Goal: Transaction & Acquisition: Book appointment/travel/reservation

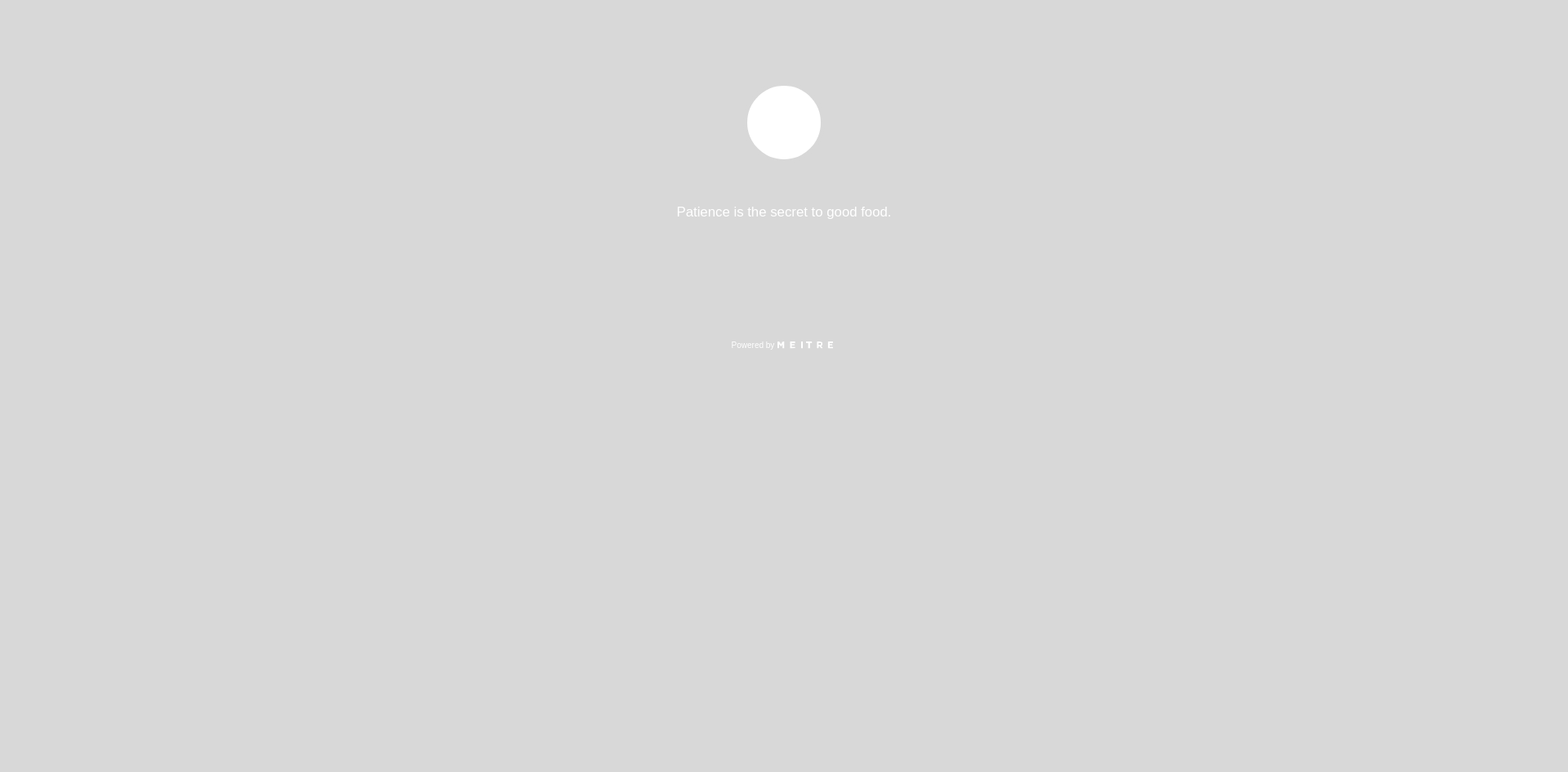
select select "es"
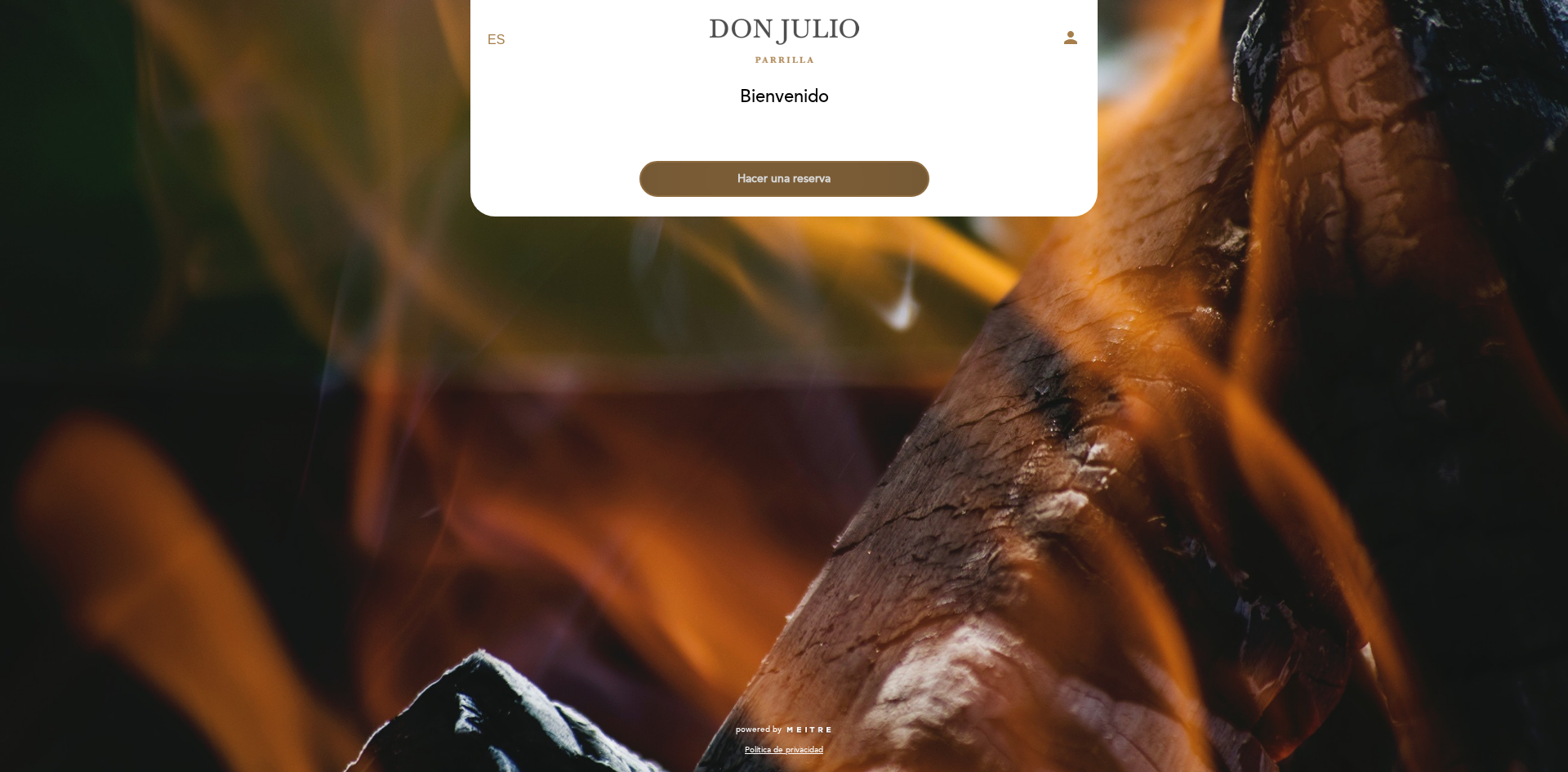
click at [818, 181] on button "Hacer una reserva" at bounding box center [785, 179] width 290 height 36
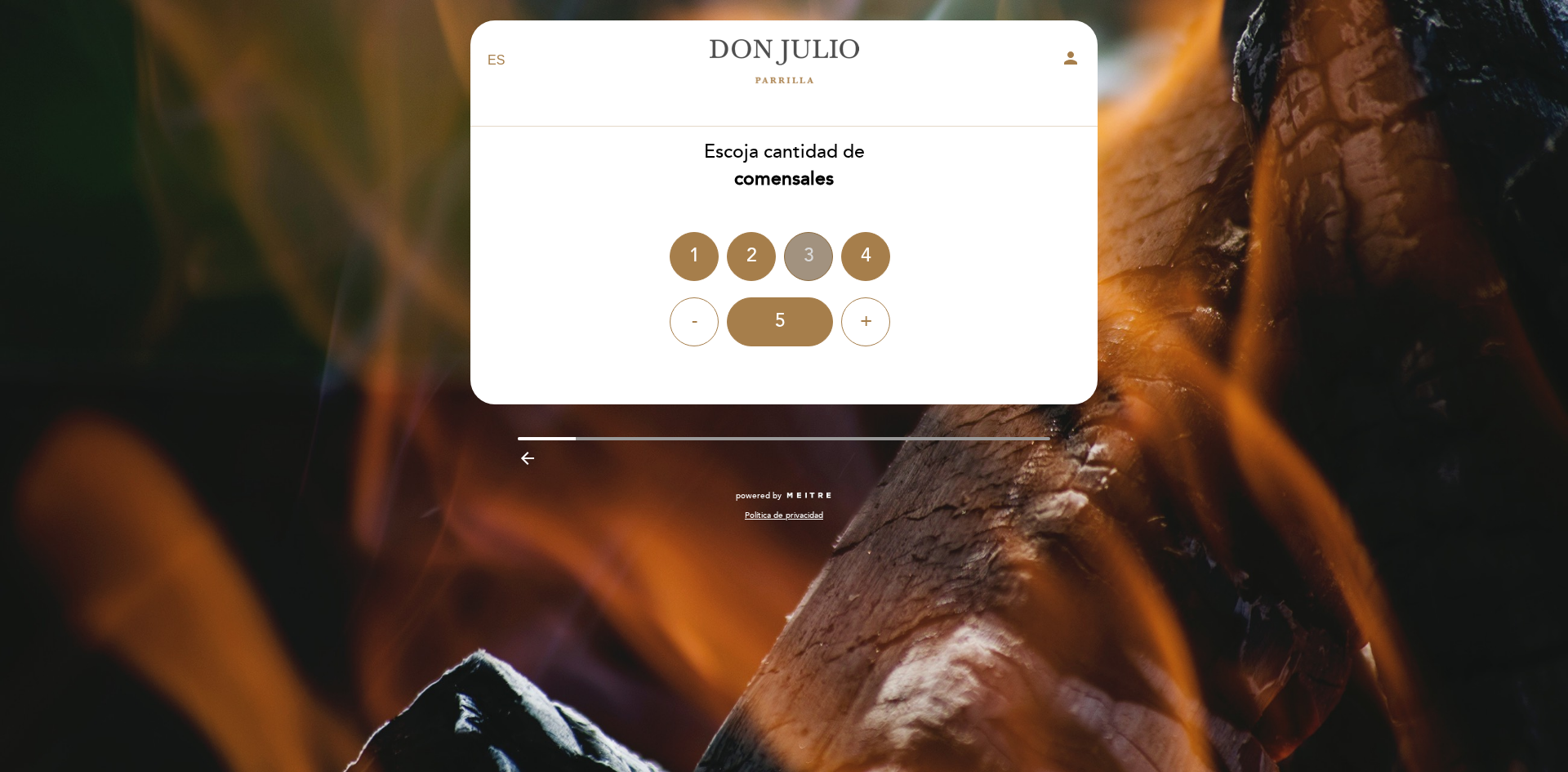
click at [812, 259] on div "3" at bounding box center [808, 256] width 49 height 49
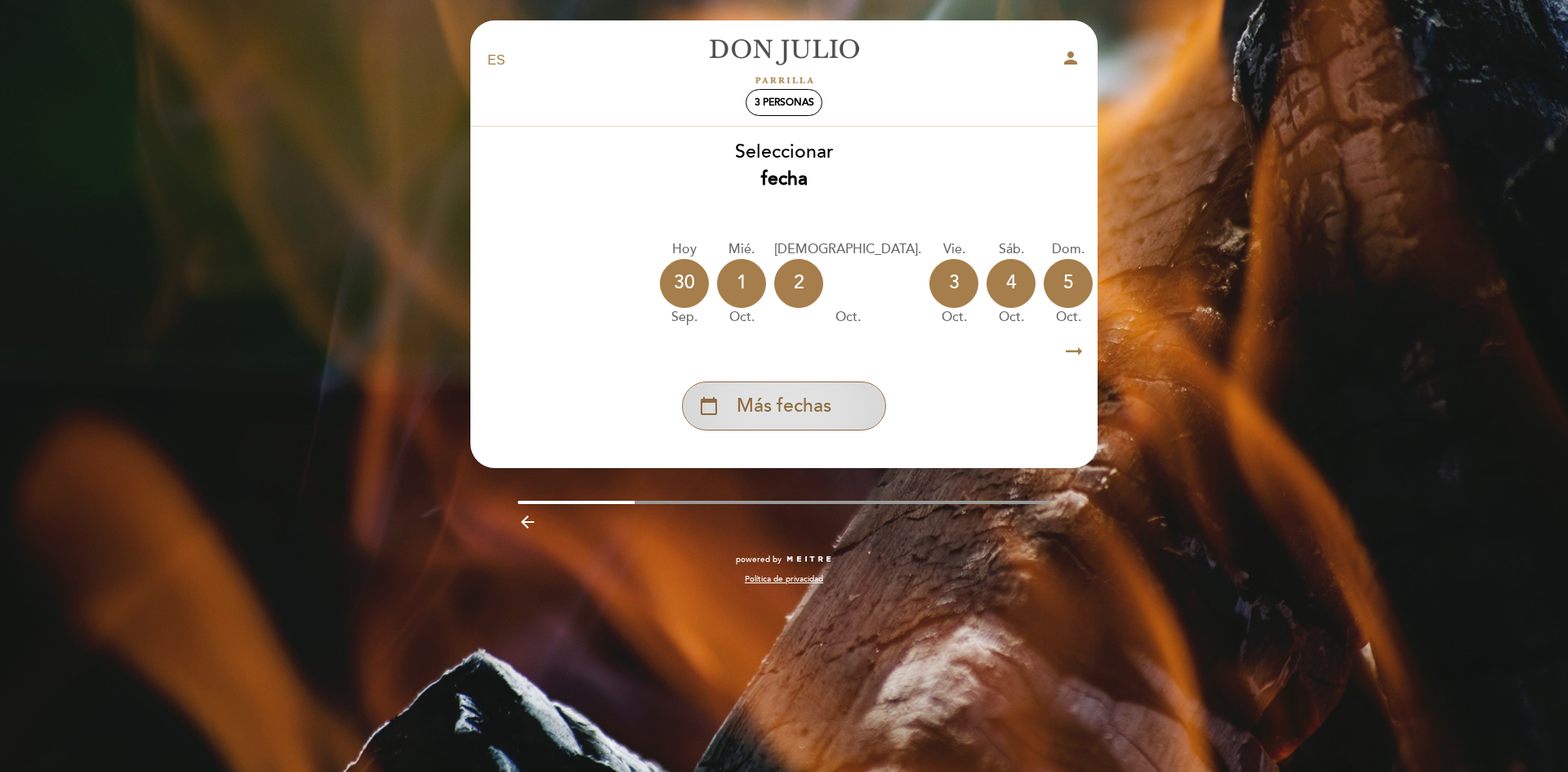
click at [794, 409] on span "Más fechas" at bounding box center [783, 407] width 94 height 27
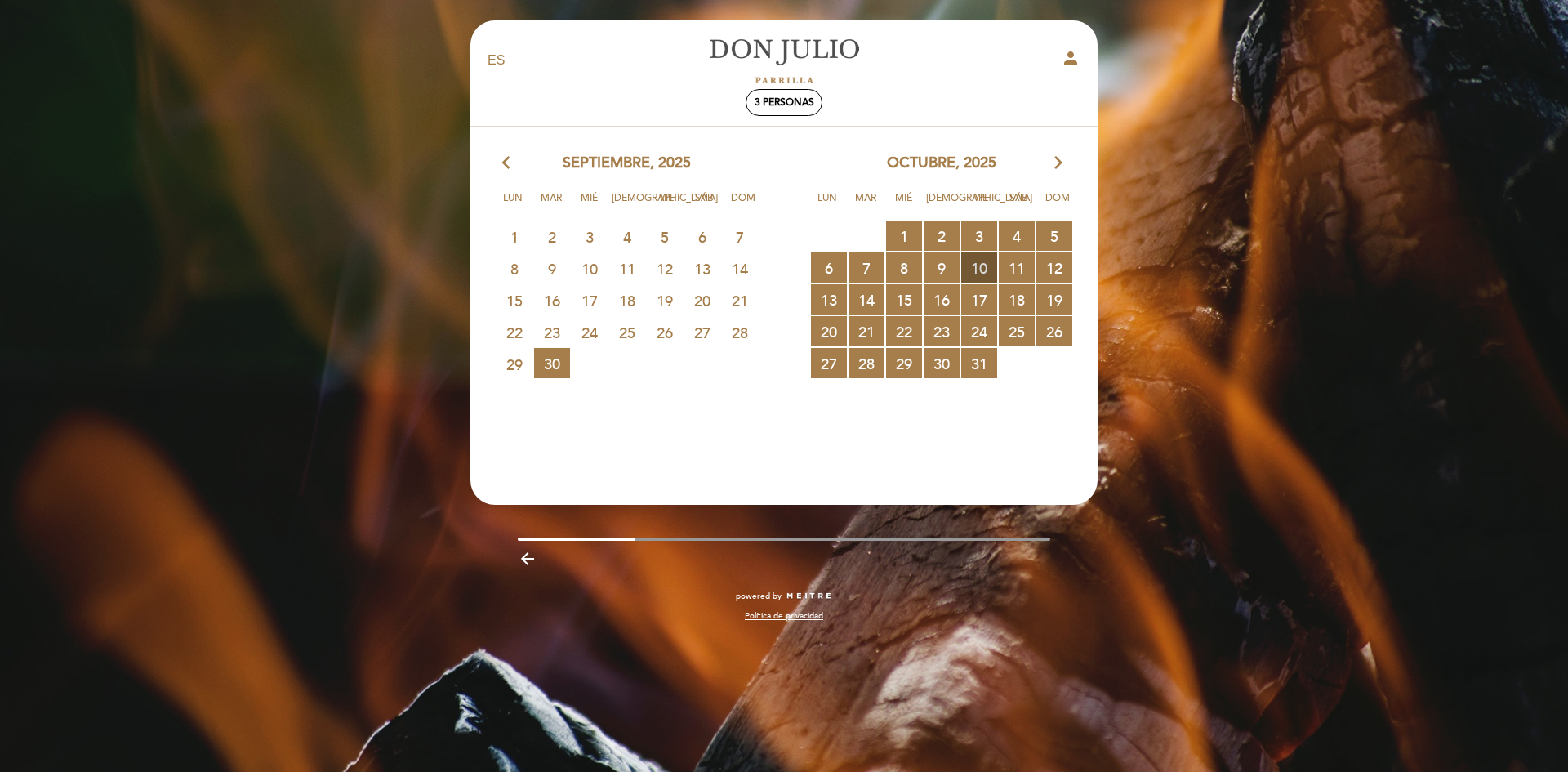
click at [975, 266] on span "10 RESERVAS DISPONIBLES" at bounding box center [980, 268] width 36 height 31
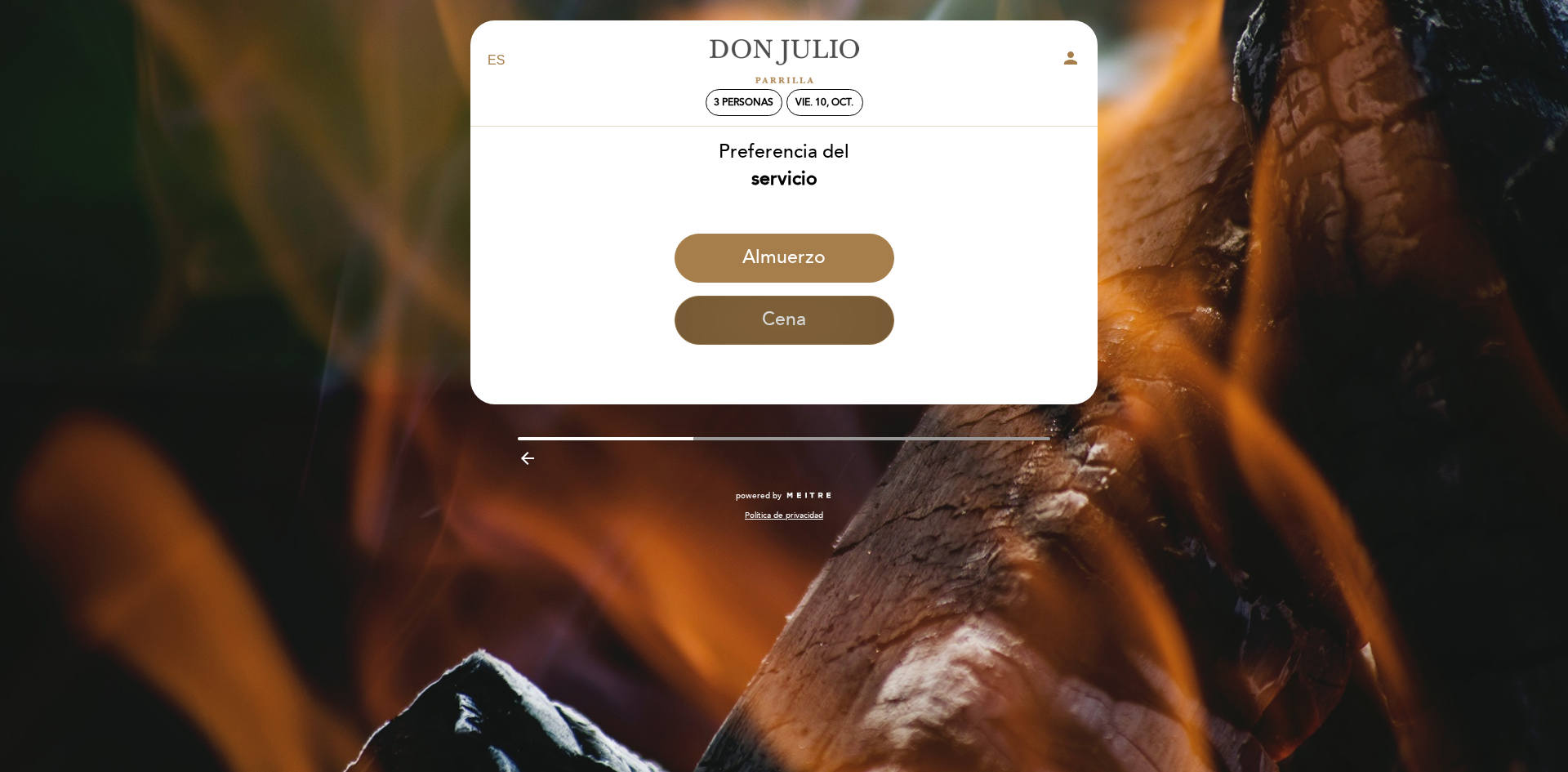
click at [788, 323] on button "Cena" at bounding box center [784, 320] width 219 height 49
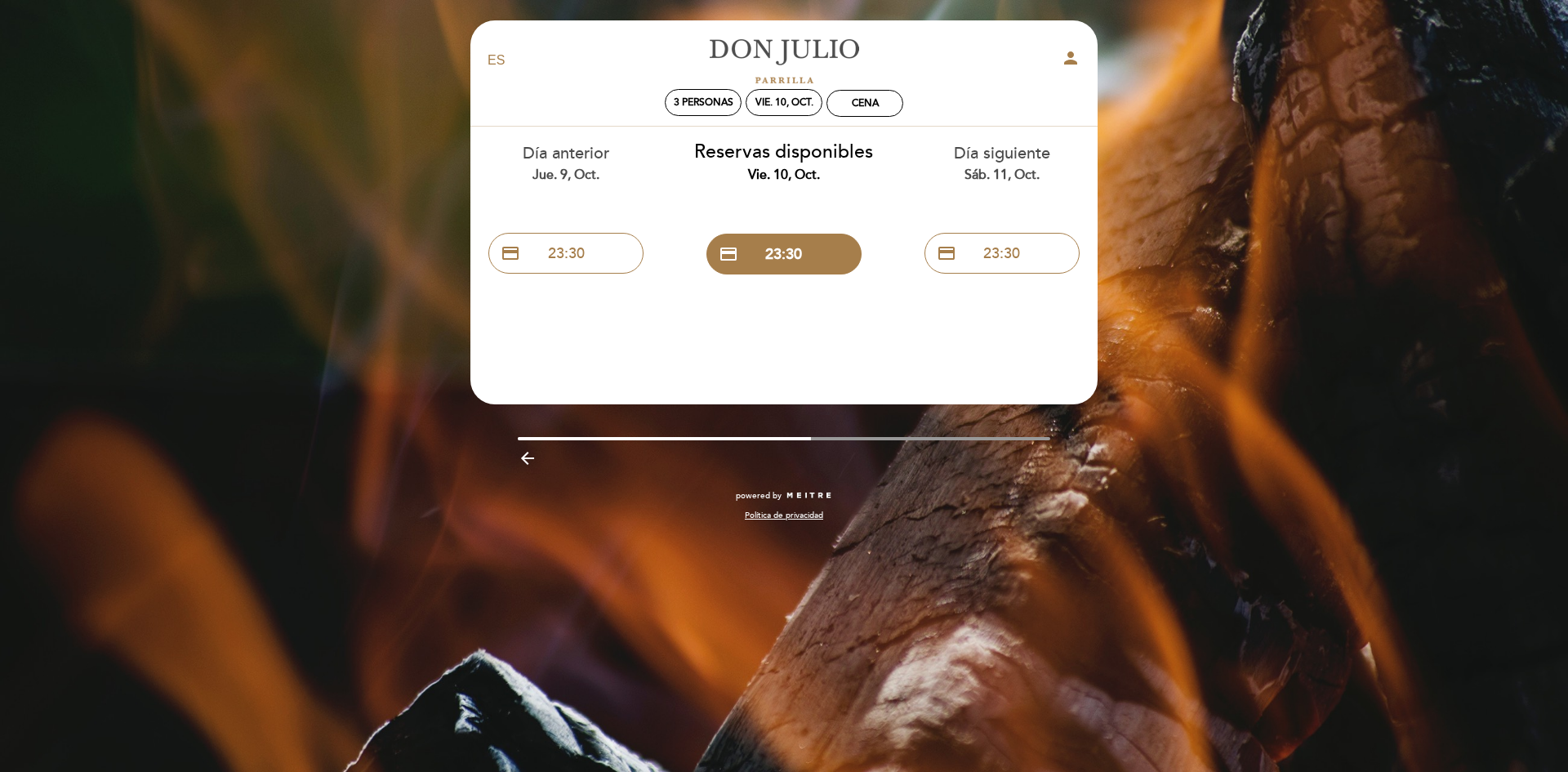
click at [1015, 174] on div "sáb. 11, oct." at bounding box center [1001, 176] width 194 height 19
click at [577, 162] on div "Día anterior jue. 9, oct." at bounding box center [566, 163] width 194 height 42
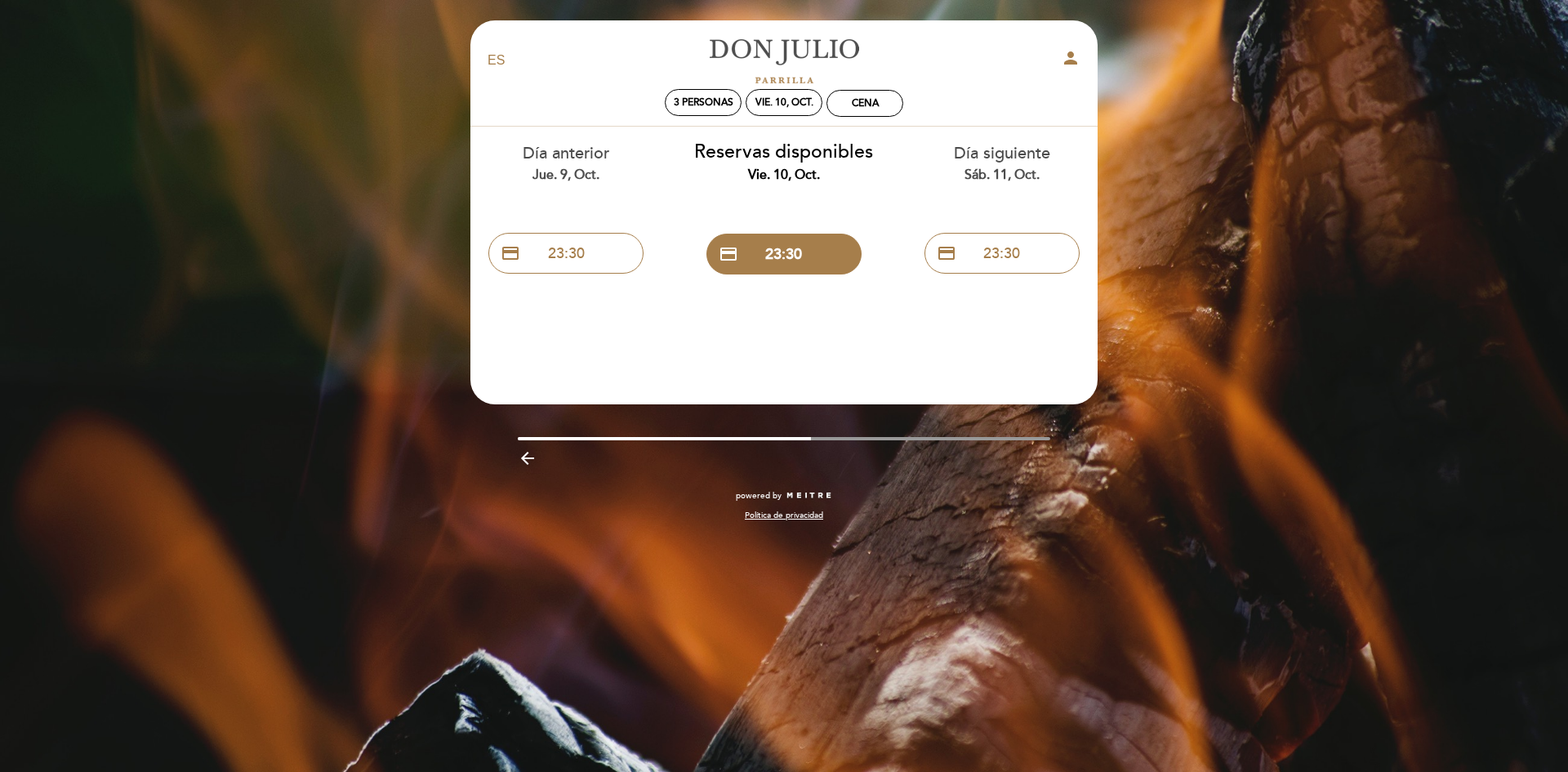
click at [577, 162] on div "Día anterior jue. 9, oct." at bounding box center [566, 163] width 194 height 42
click at [528, 455] on icon "arrow_backward" at bounding box center [527, 458] width 20 height 20
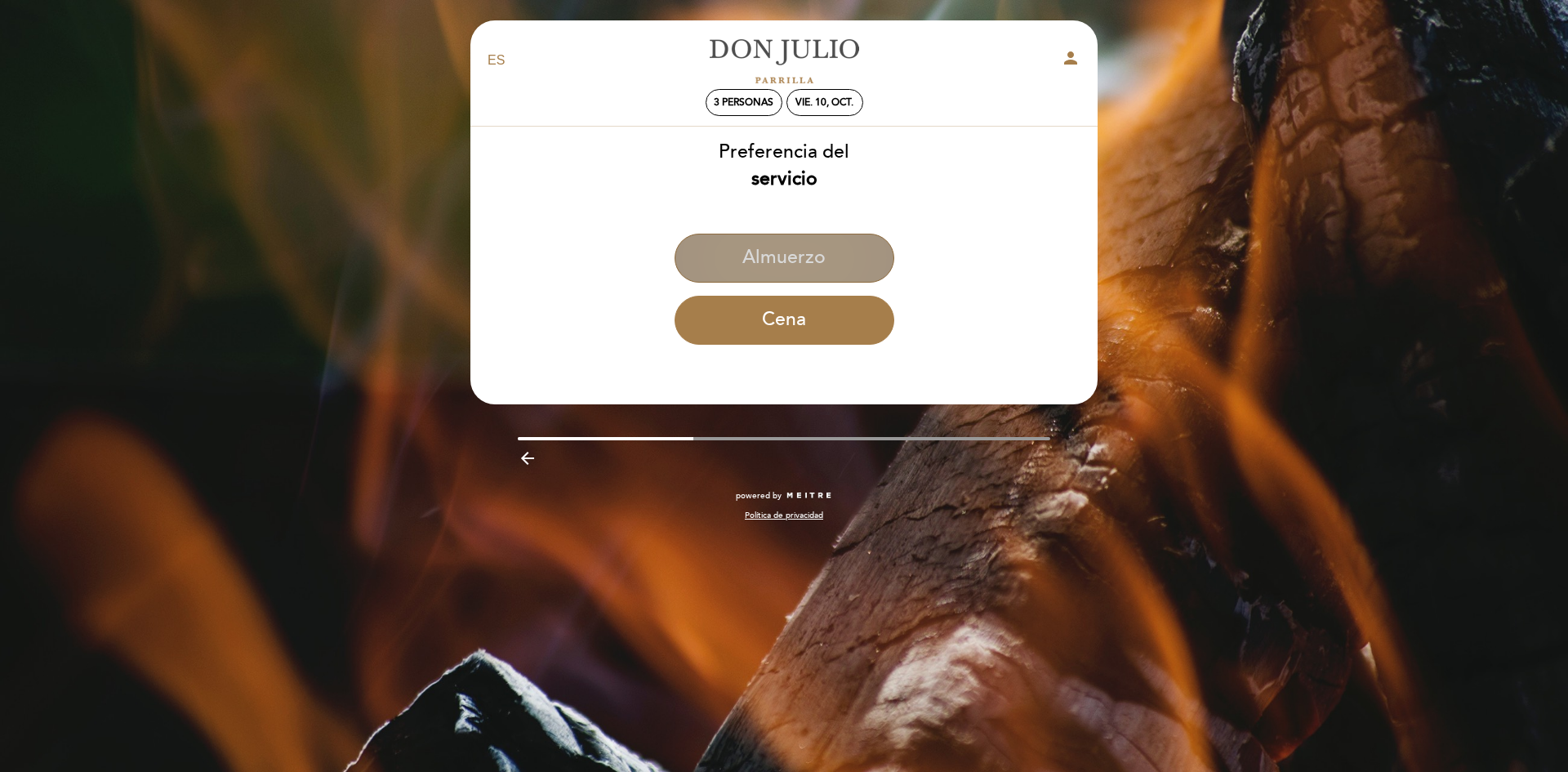
click at [788, 264] on button "Almuerzo" at bounding box center [784, 258] width 219 height 49
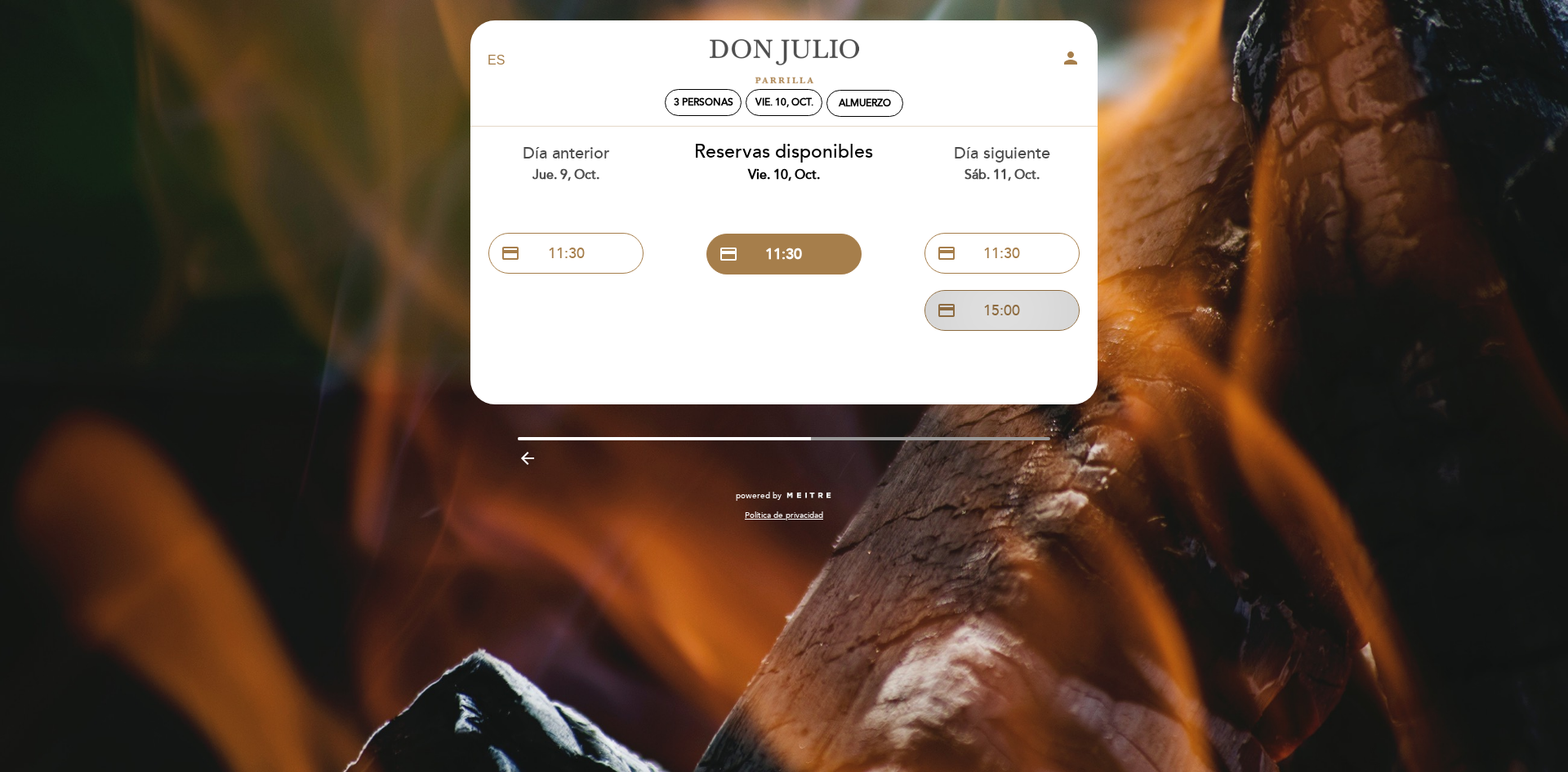
click at [998, 308] on button "credit_card 15:00" at bounding box center [1001, 310] width 155 height 41
click at [543, 142] on div "Día anterior jue. 9, oct." at bounding box center [566, 163] width 194 height 42
click at [778, 96] on div "sáb. 11, oct." at bounding box center [784, 102] width 62 height 12
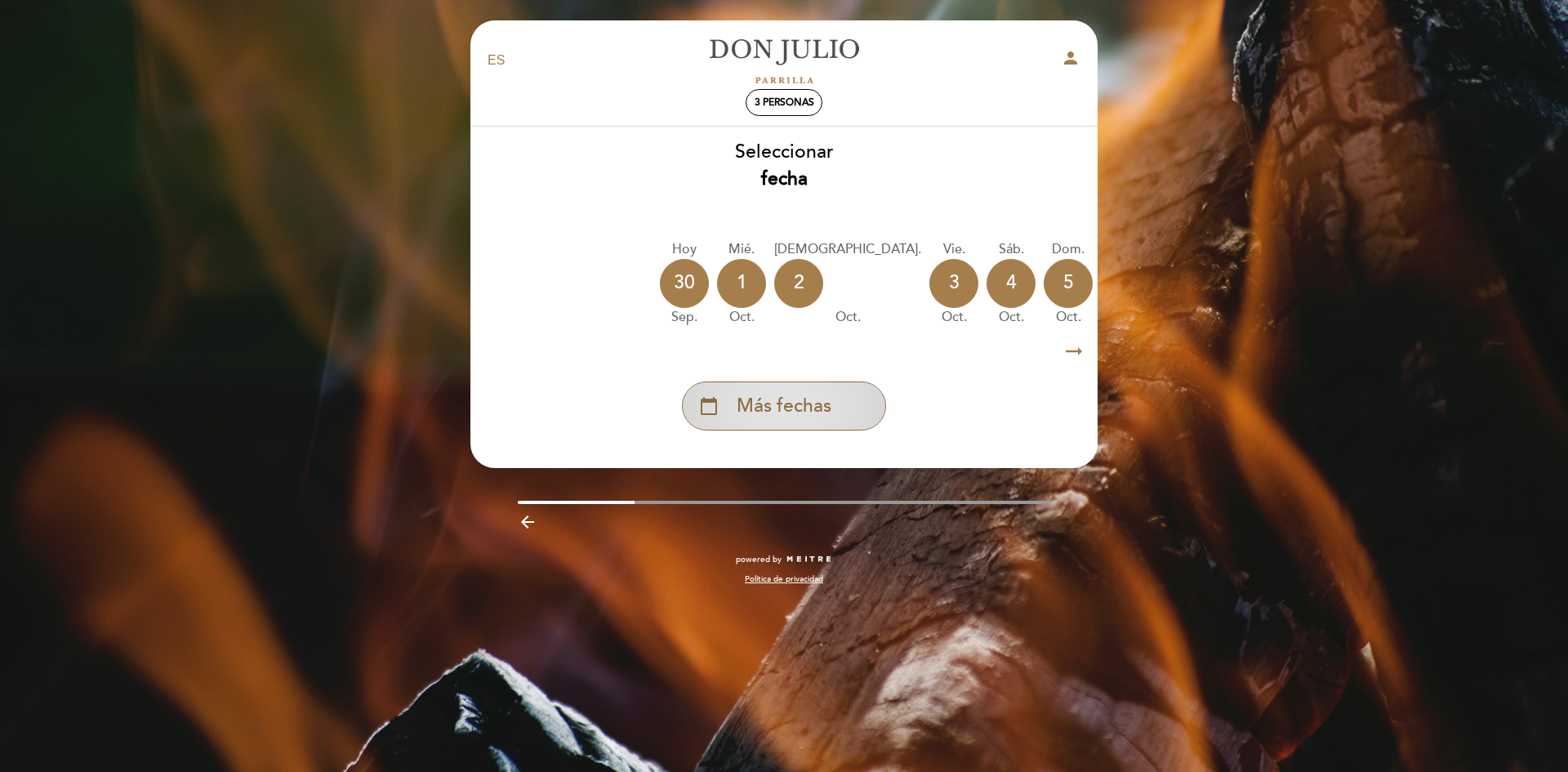
click at [760, 415] on span "Más fechas" at bounding box center [783, 407] width 94 height 27
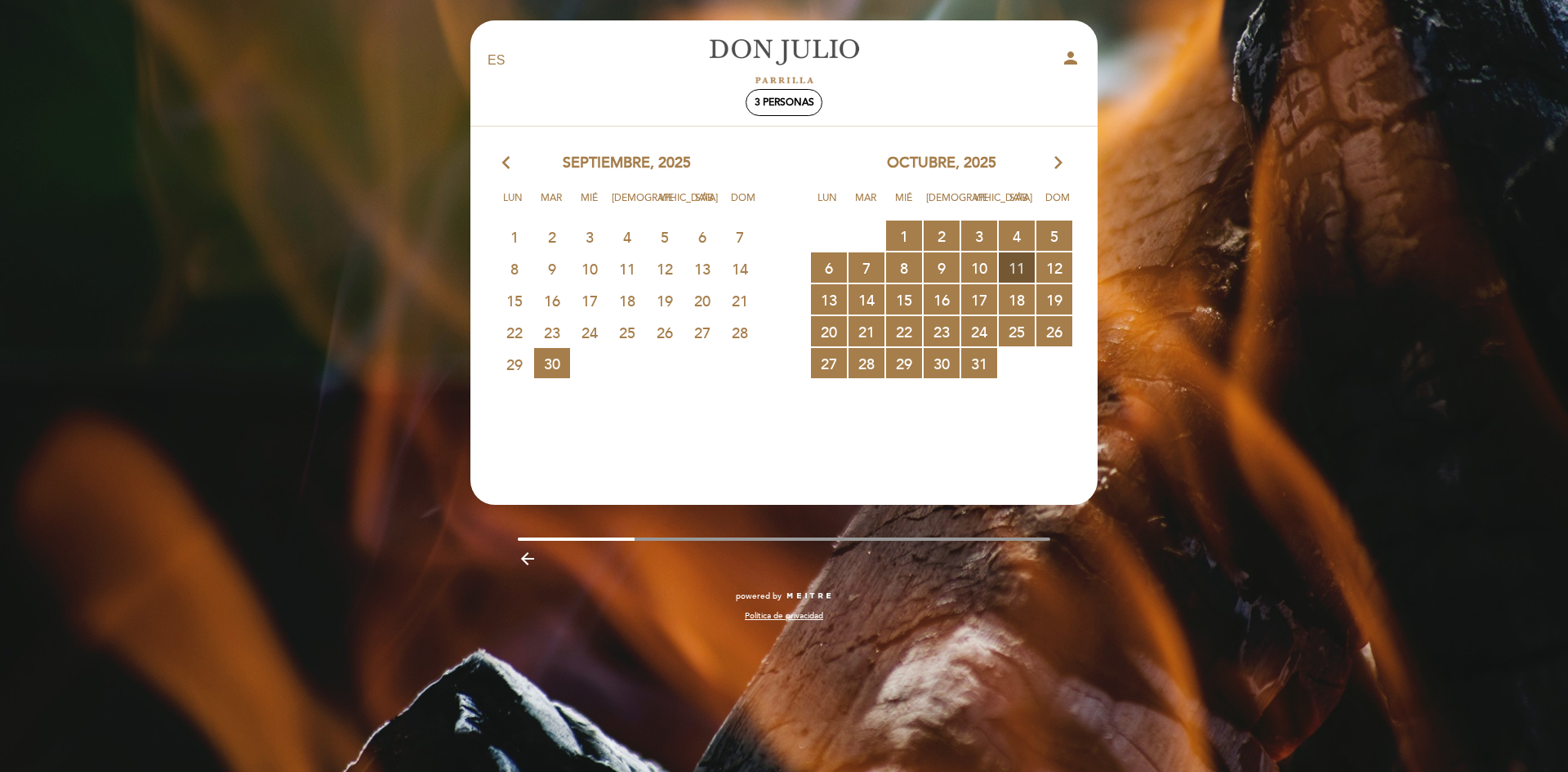
click at [1016, 264] on span "11 RESERVAS DISPONIBLES" at bounding box center [1017, 268] width 36 height 31
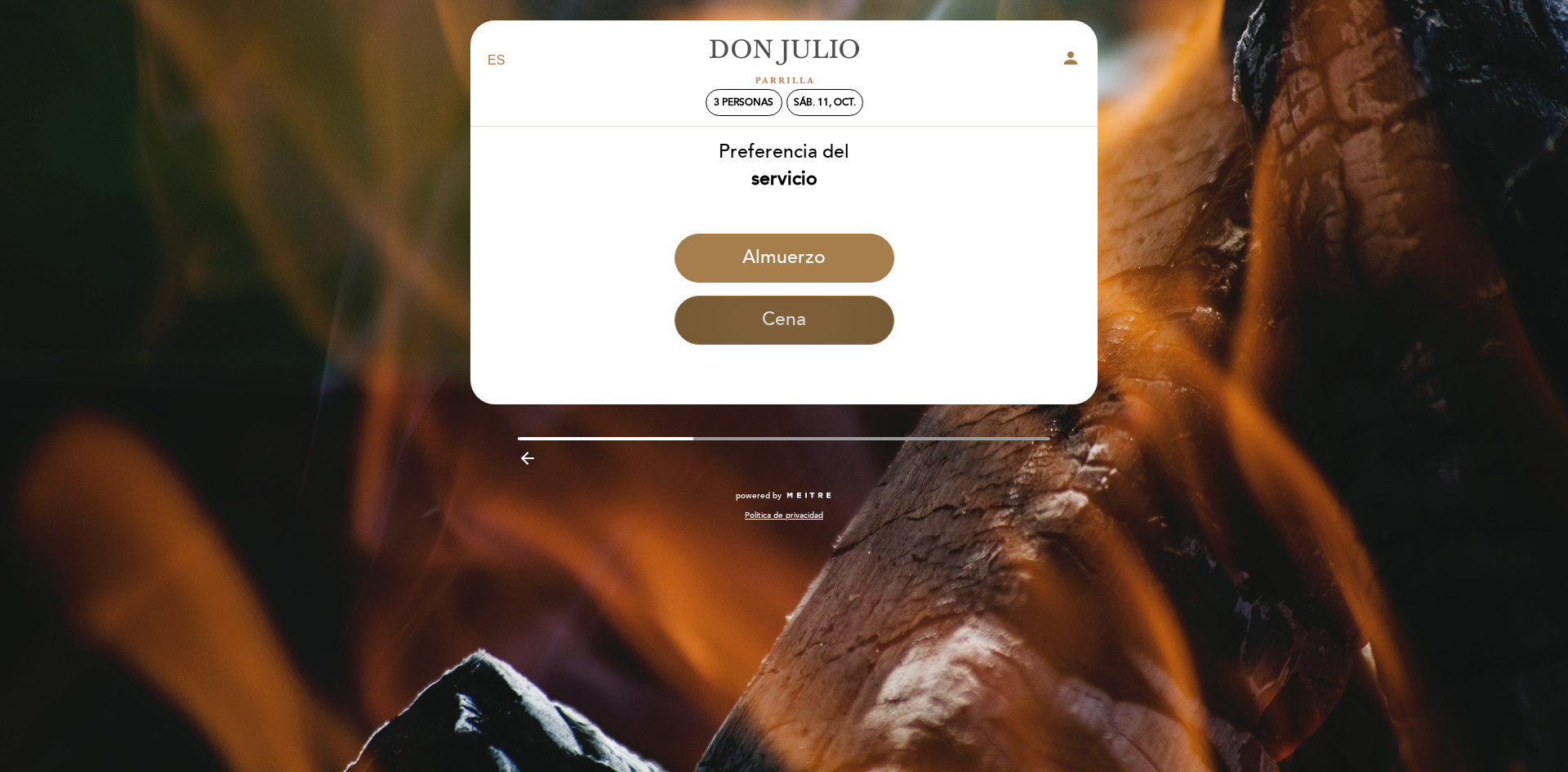
click at [791, 310] on button "Cena" at bounding box center [784, 320] width 219 height 49
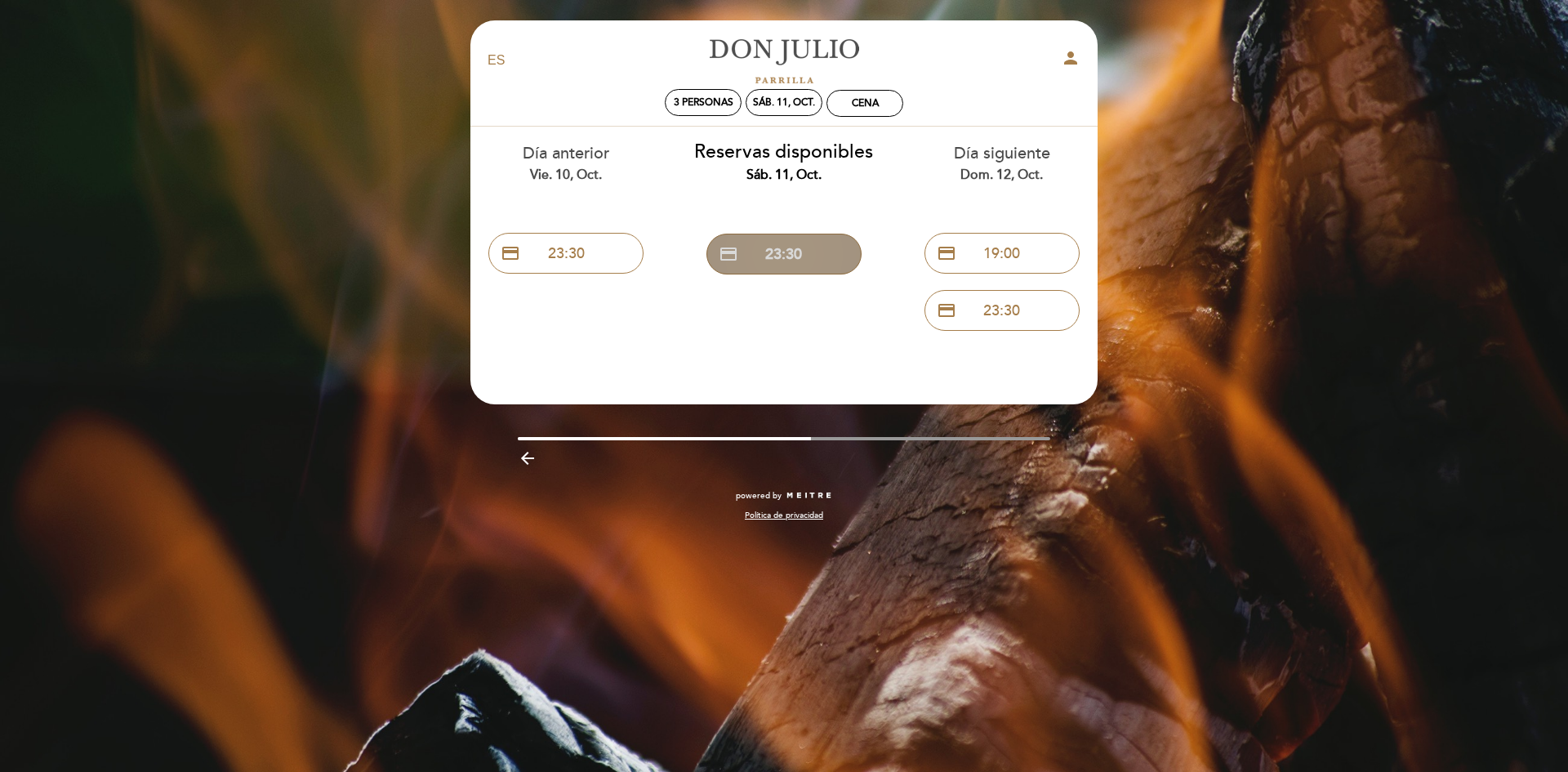
click at [801, 248] on button "credit_card 23:30" at bounding box center [784, 254] width 155 height 41
click at [584, 241] on button "credit_card 23:30" at bounding box center [566, 253] width 155 height 41
click at [529, 457] on icon "arrow_backward" at bounding box center [527, 458] width 20 height 20
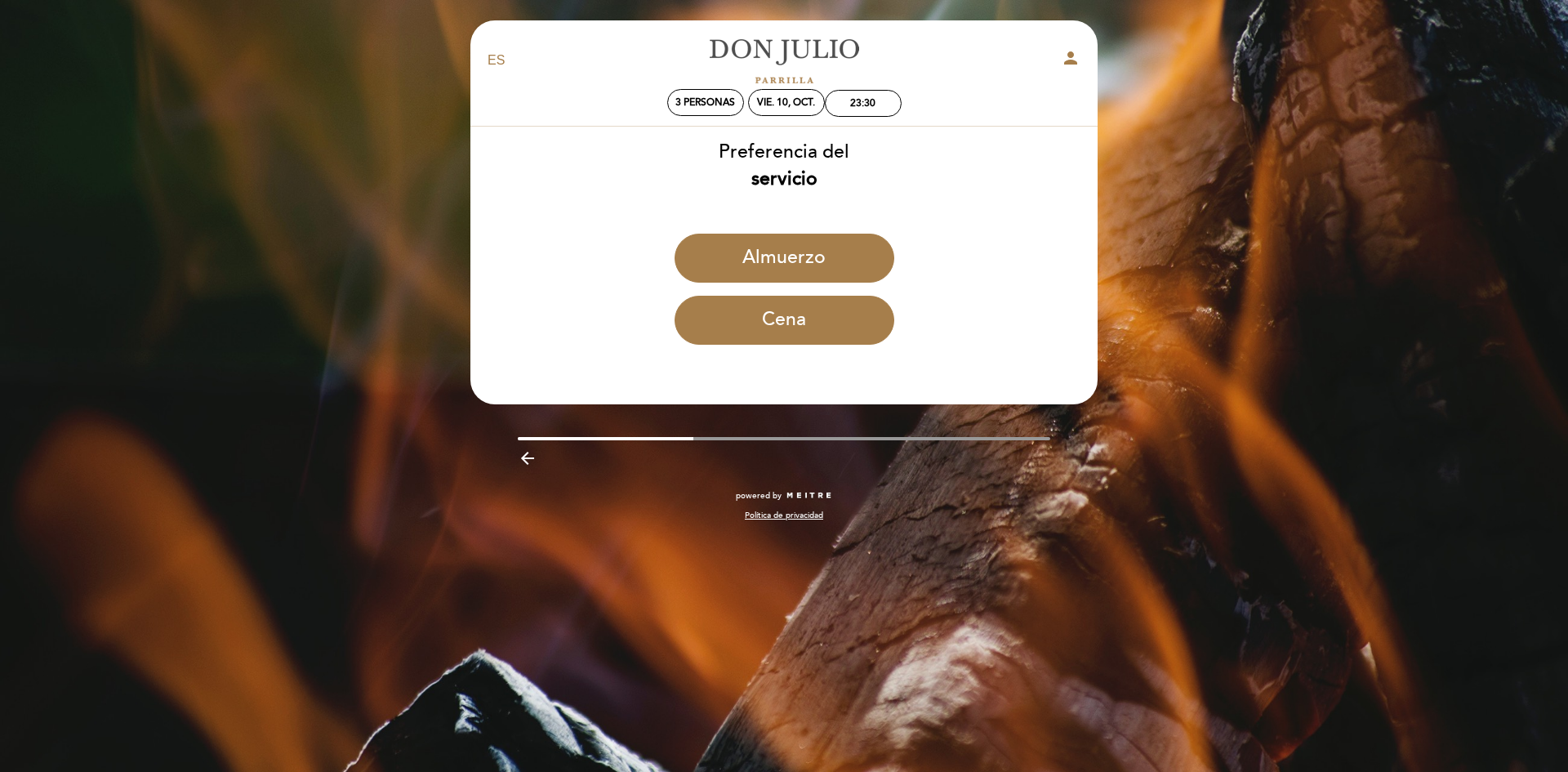
click at [529, 457] on icon "arrow_backward" at bounding box center [527, 458] width 20 height 20
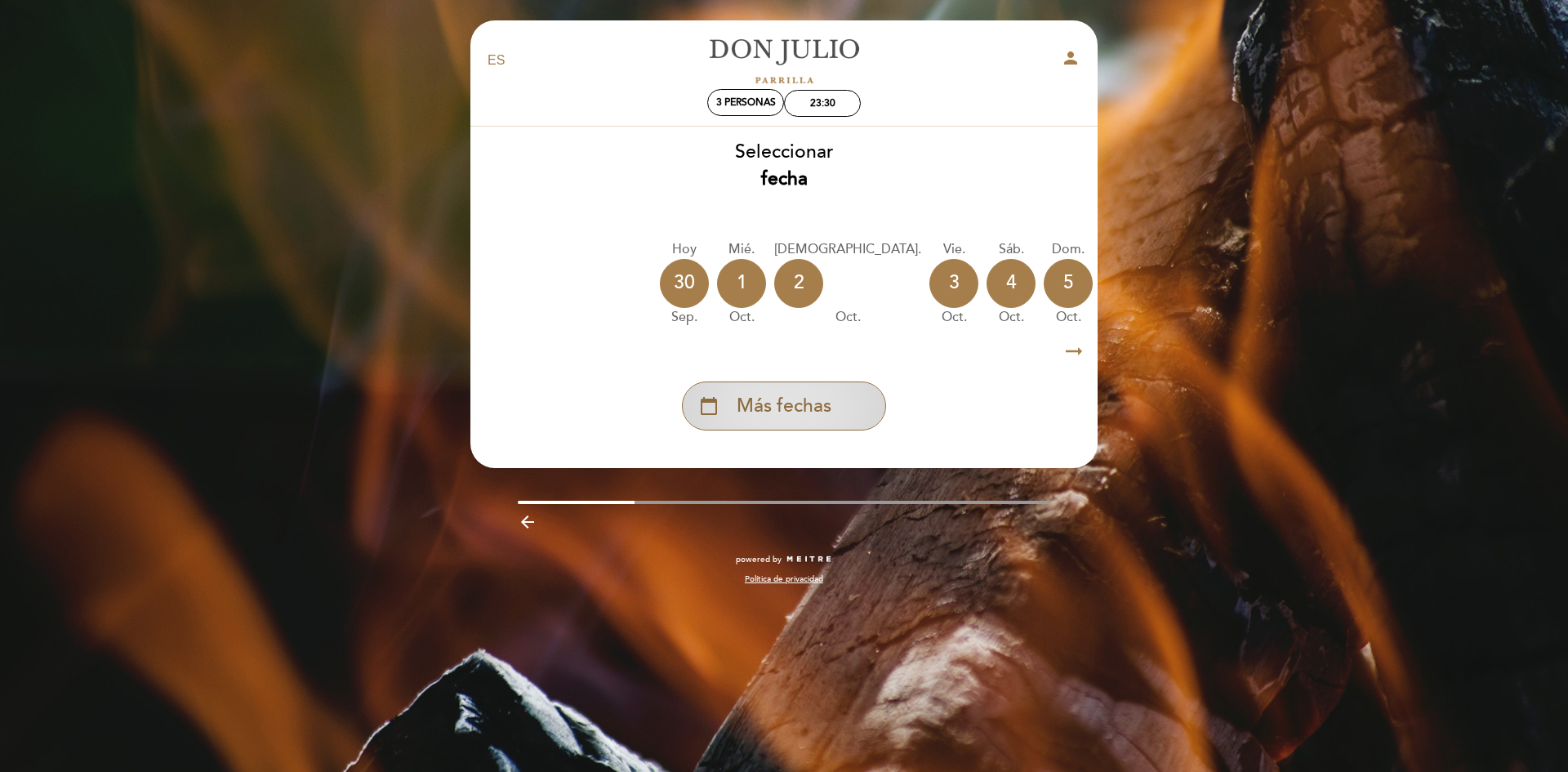
click at [775, 411] on span "Más fechas" at bounding box center [783, 407] width 94 height 27
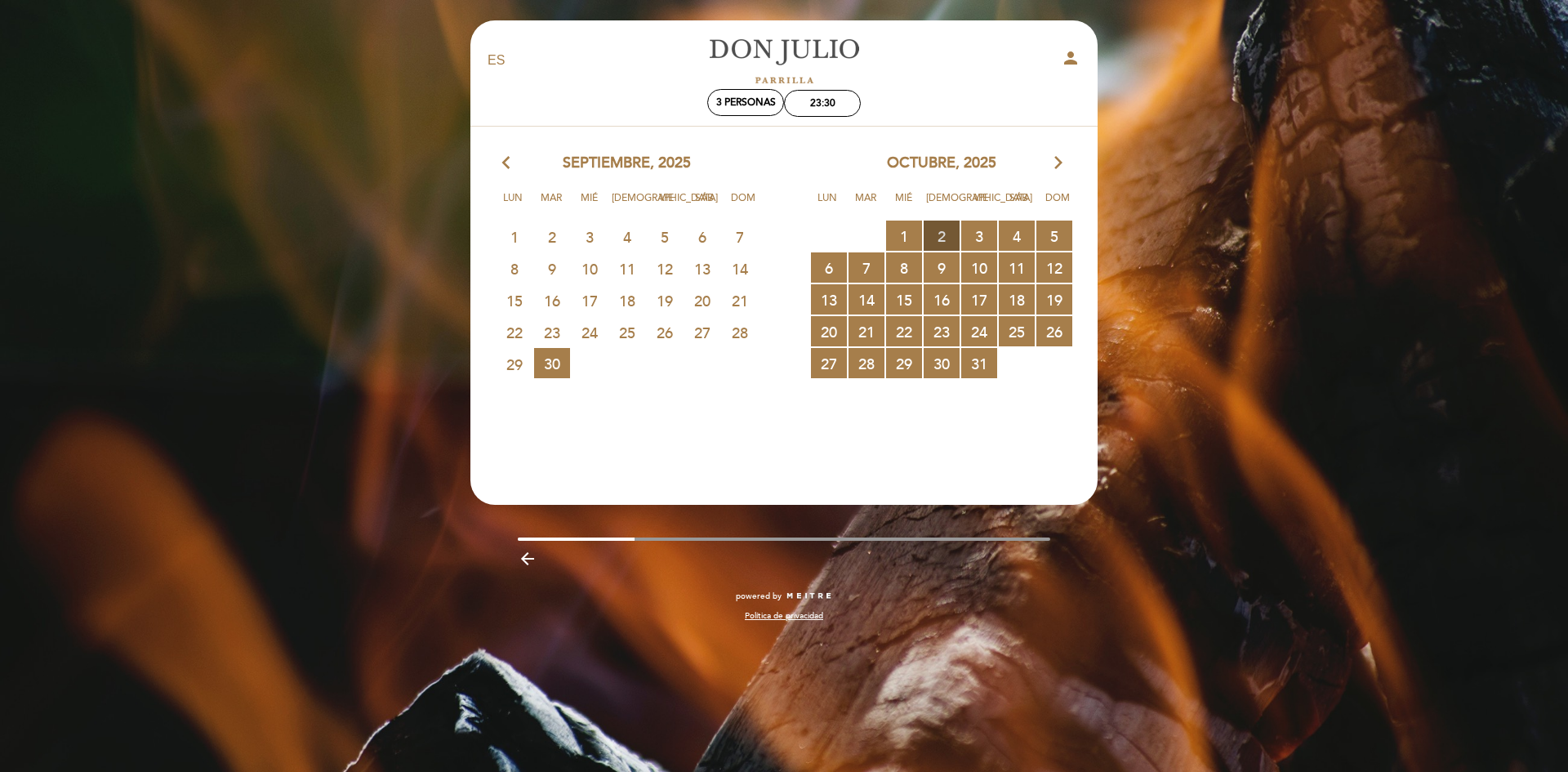
click at [942, 240] on span "2 RESERVAS DISPONIBLES" at bounding box center [942, 236] width 36 height 31
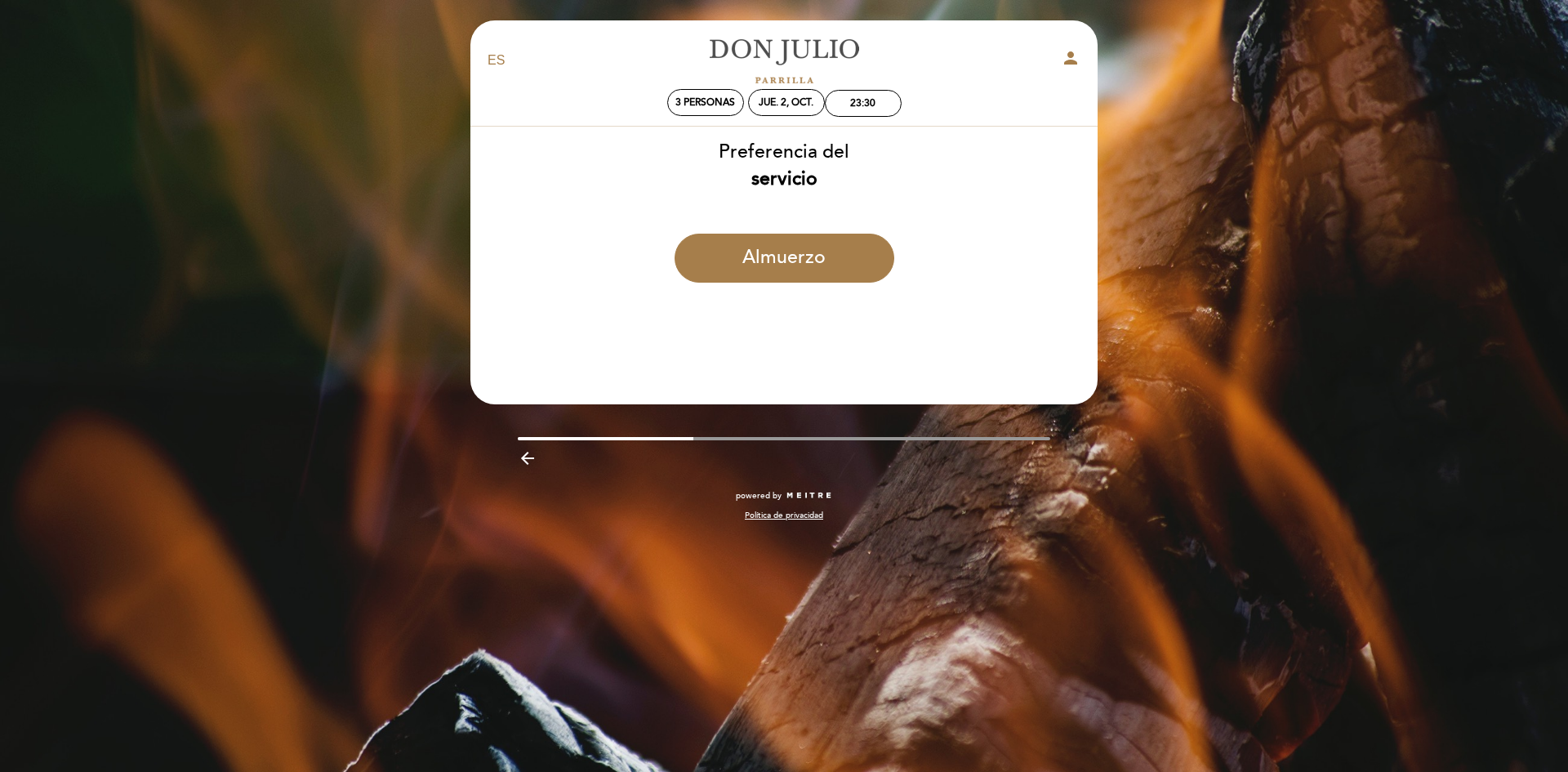
click at [532, 467] on icon "arrow_backward" at bounding box center [527, 458] width 20 height 20
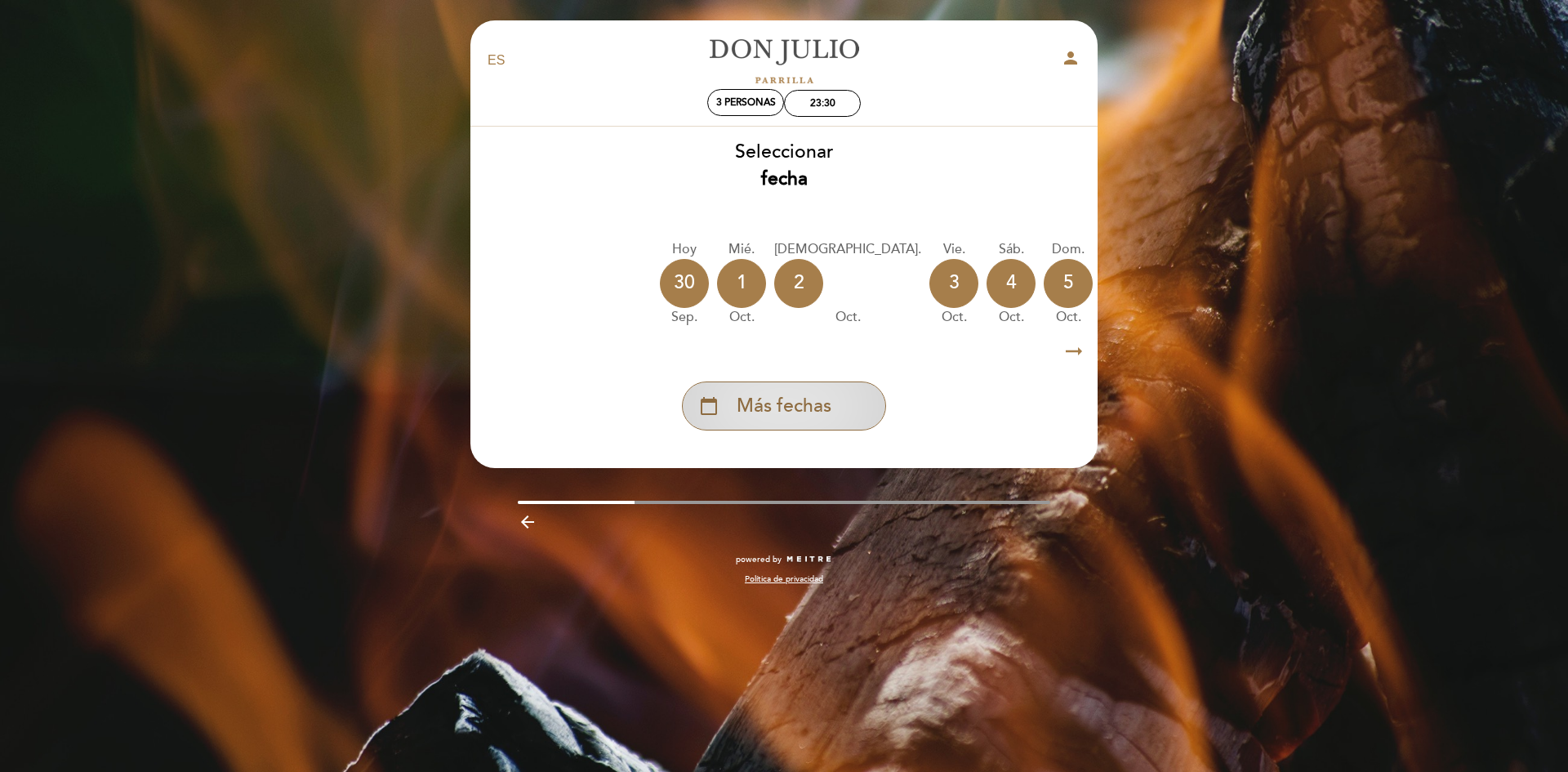
click at [804, 400] on span "Más fechas" at bounding box center [783, 407] width 94 height 27
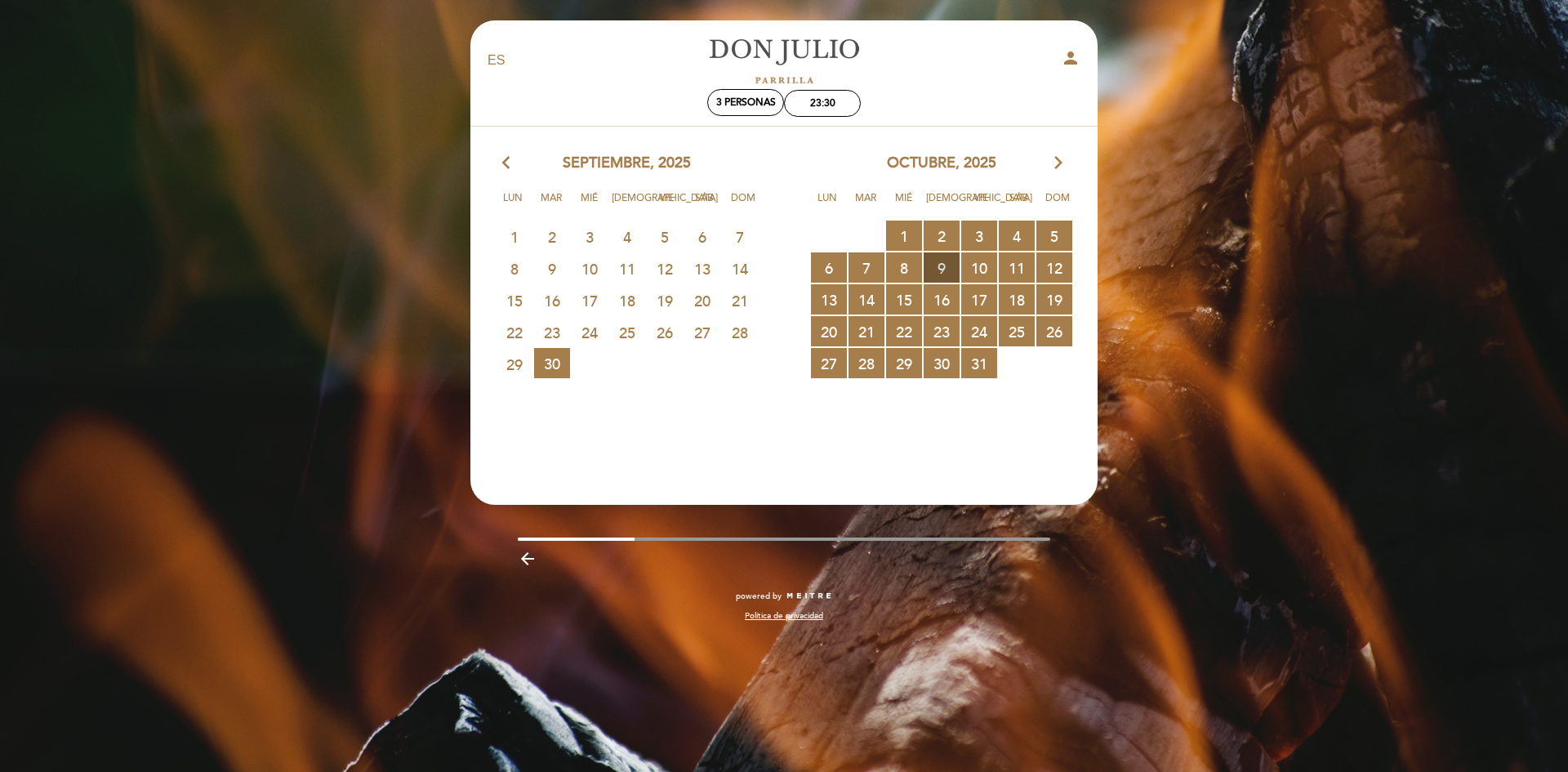
click at [942, 269] on span "9 RESERVAS DISPONIBLES" at bounding box center [942, 268] width 36 height 31
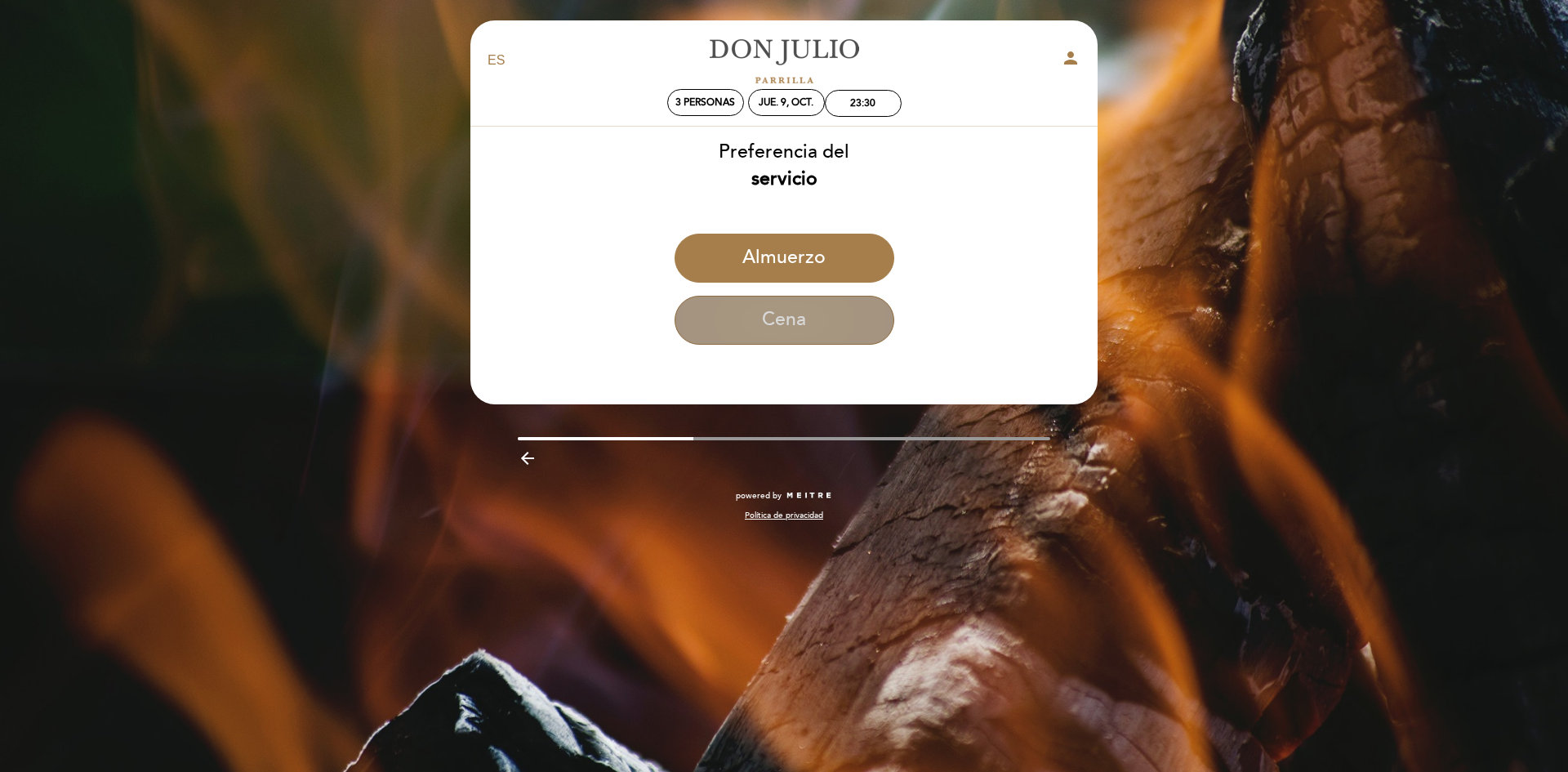
click at [811, 319] on button "Cena" at bounding box center [784, 320] width 219 height 49
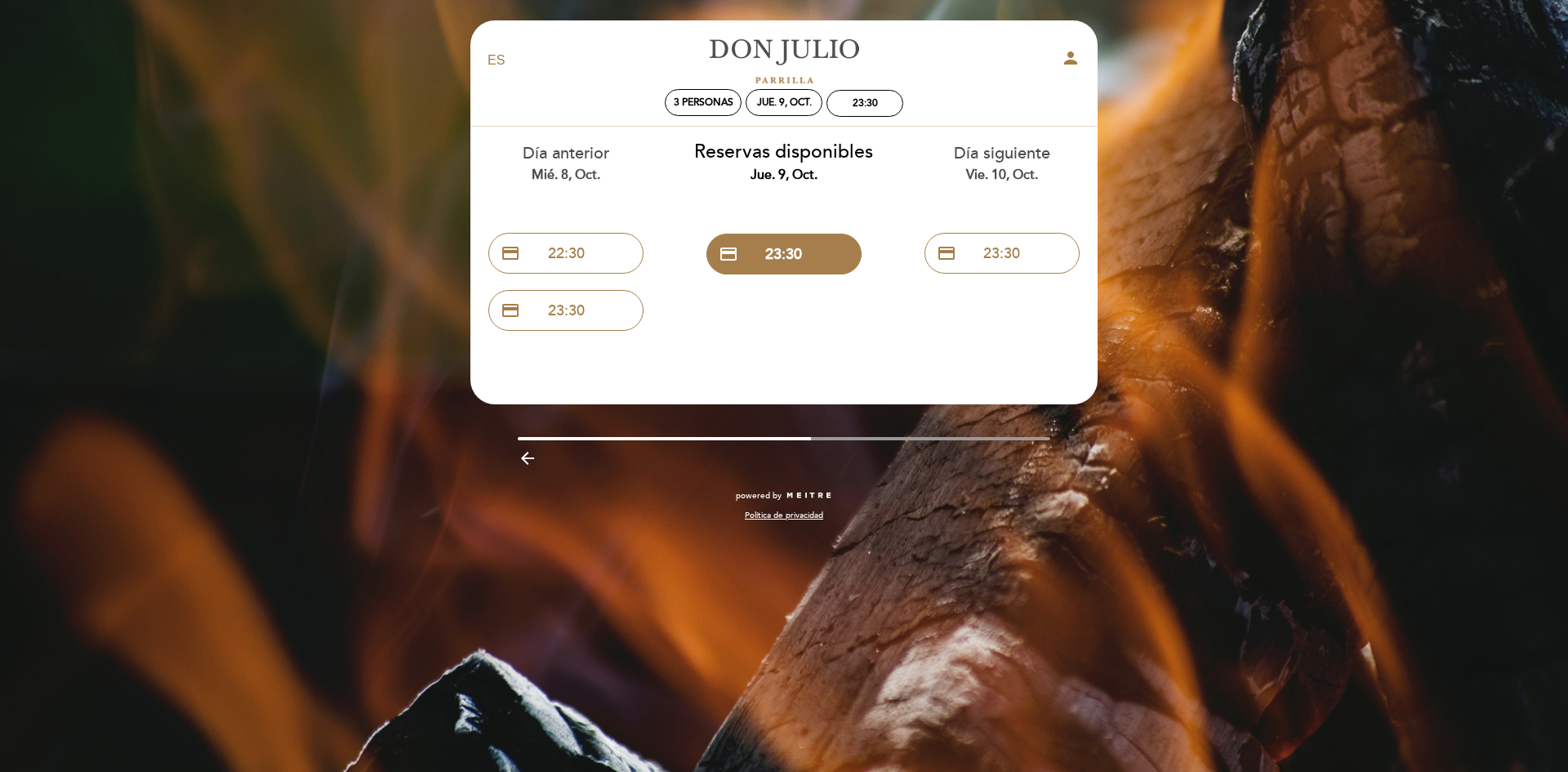
click at [533, 457] on icon "arrow_backward" at bounding box center [527, 458] width 20 height 20
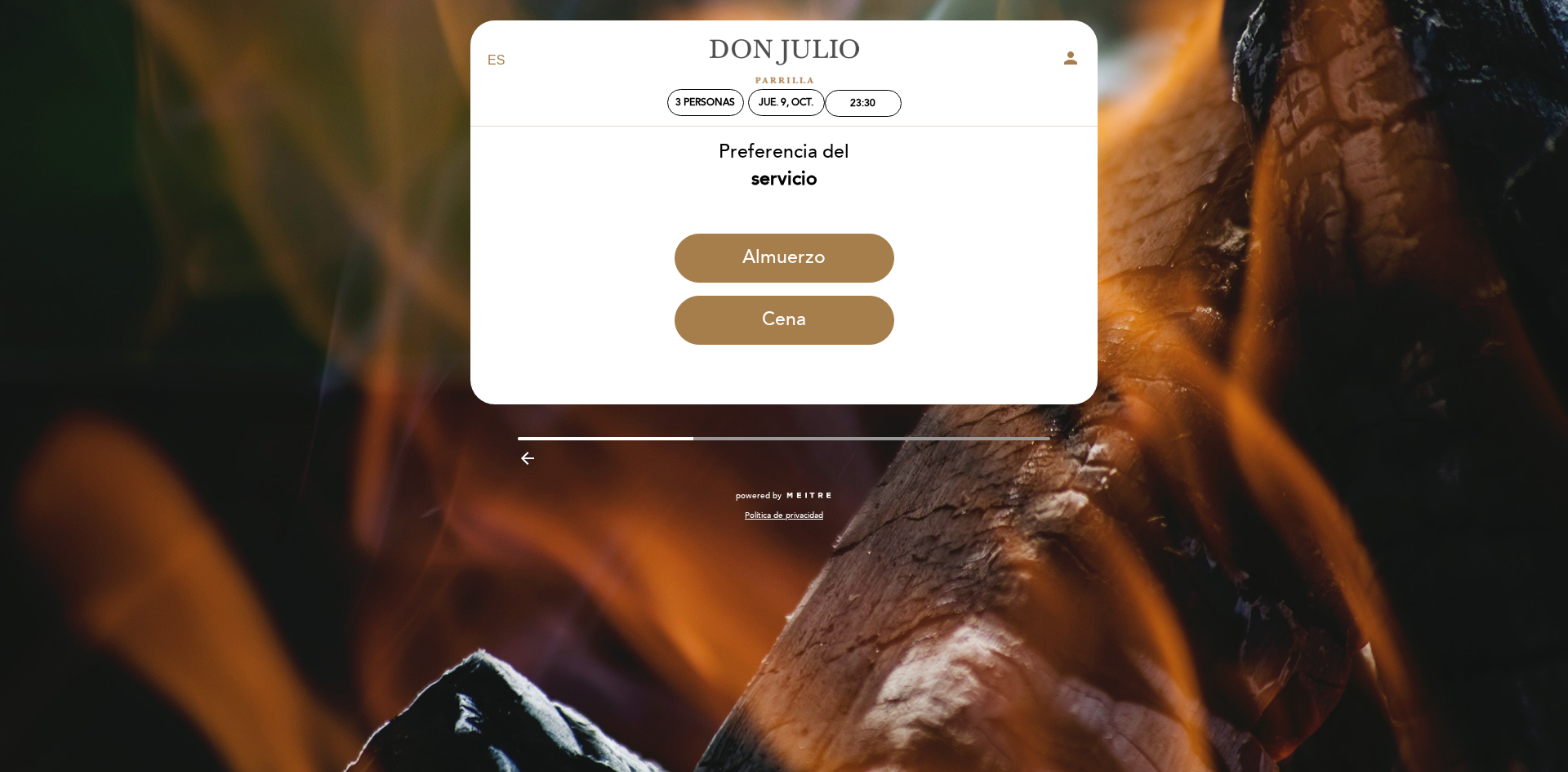
drag, startPoint x: 528, startPoint y: 459, endPoint x: 702, endPoint y: 419, distance: 178.5
click at [531, 459] on icon "arrow_backward" at bounding box center [527, 458] width 20 height 20
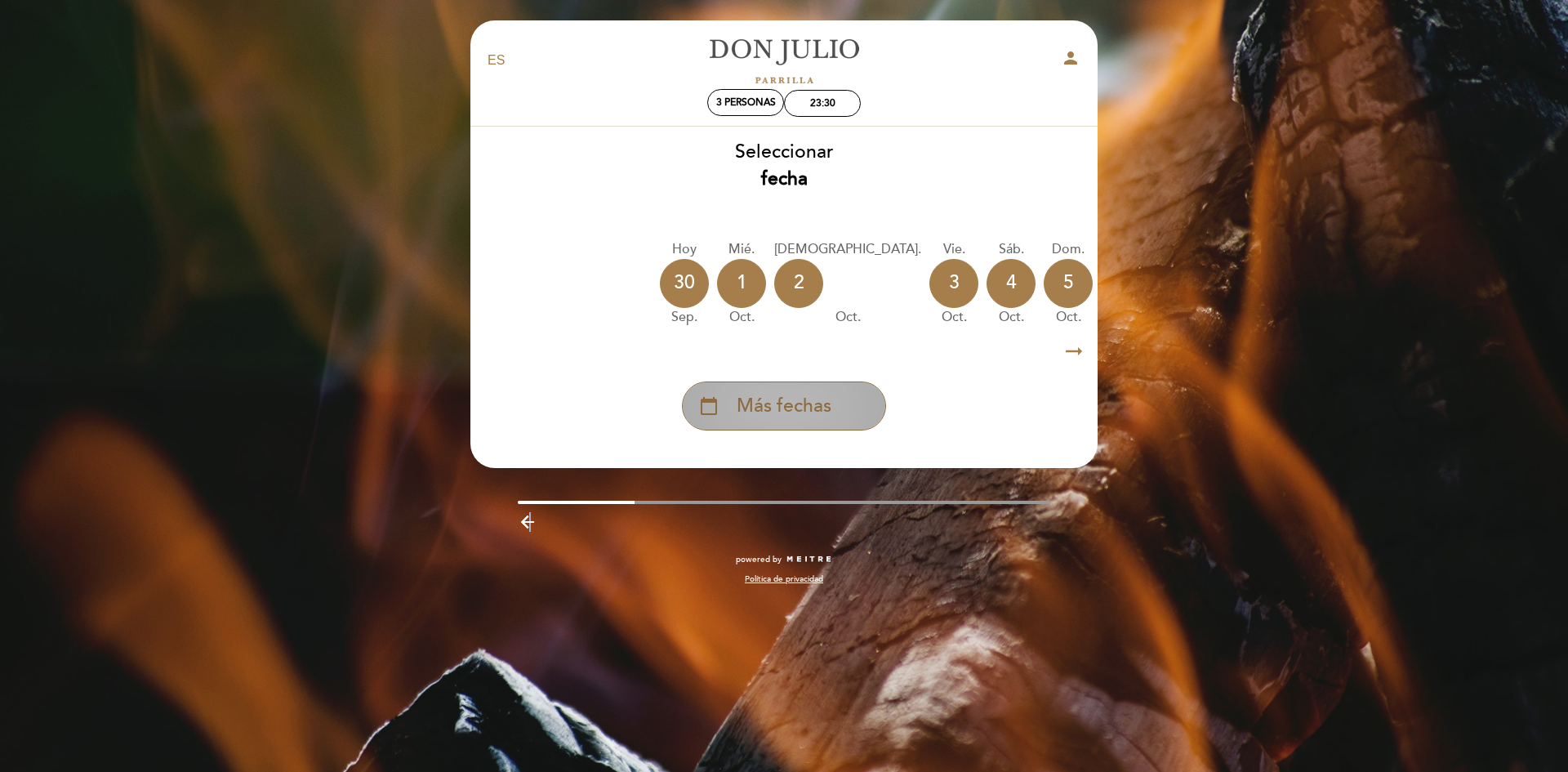
click at [835, 403] on div "calendar_today Más fechas" at bounding box center [784, 406] width 204 height 49
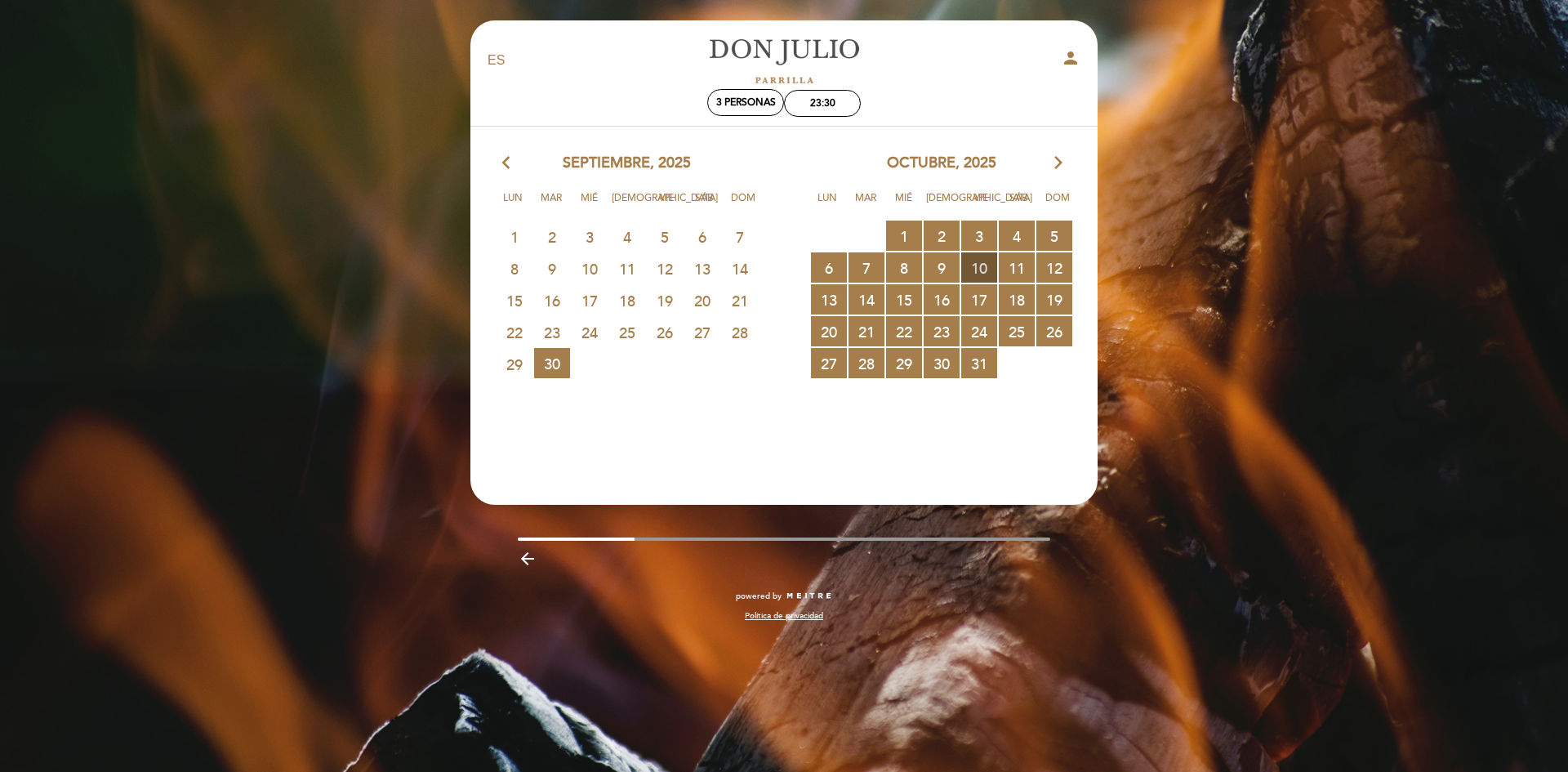
click at [985, 268] on span "10 RESERVAS DISPONIBLES" at bounding box center [980, 268] width 36 height 31
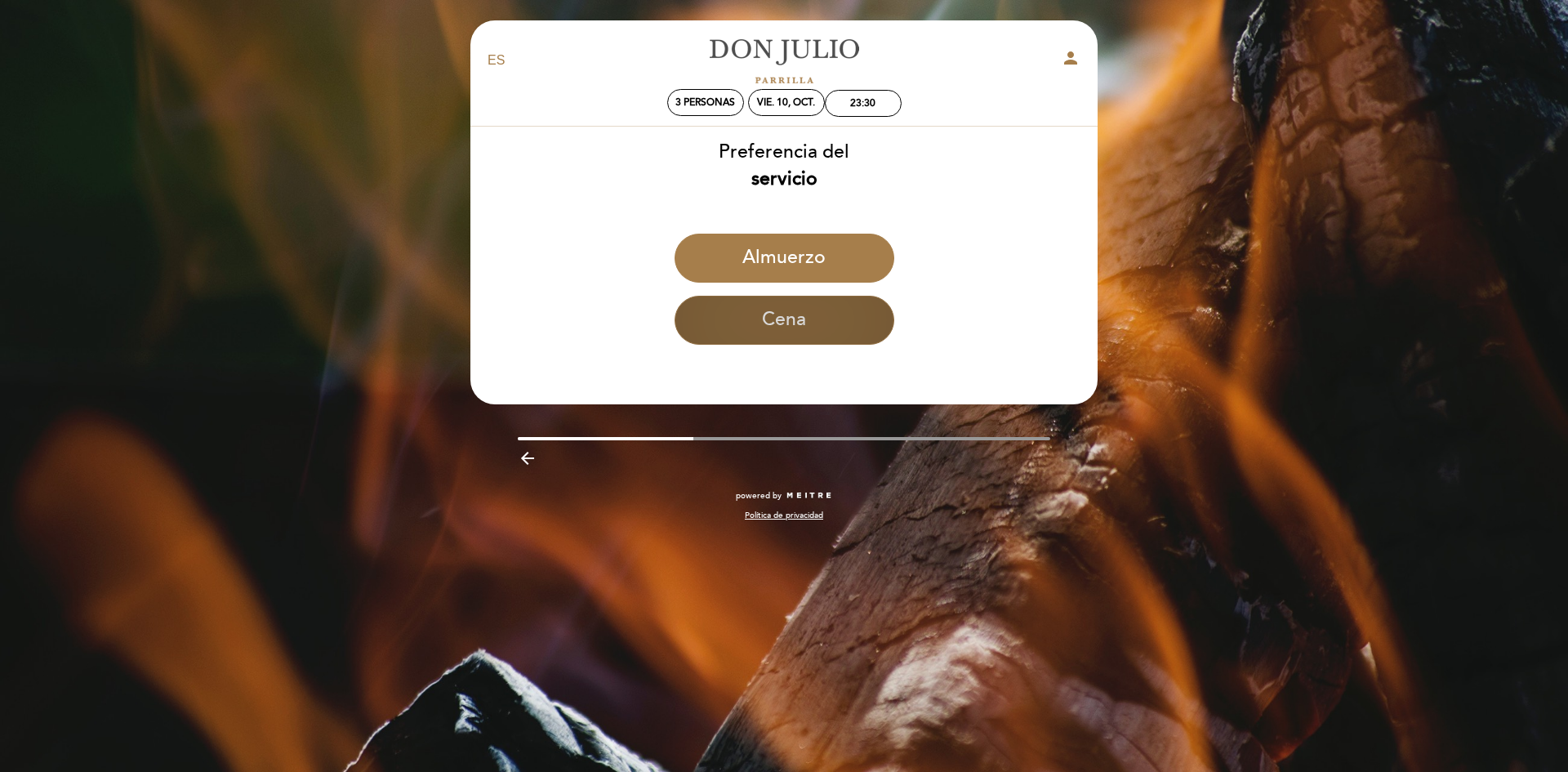
click at [786, 325] on button "Cena" at bounding box center [784, 320] width 219 height 49
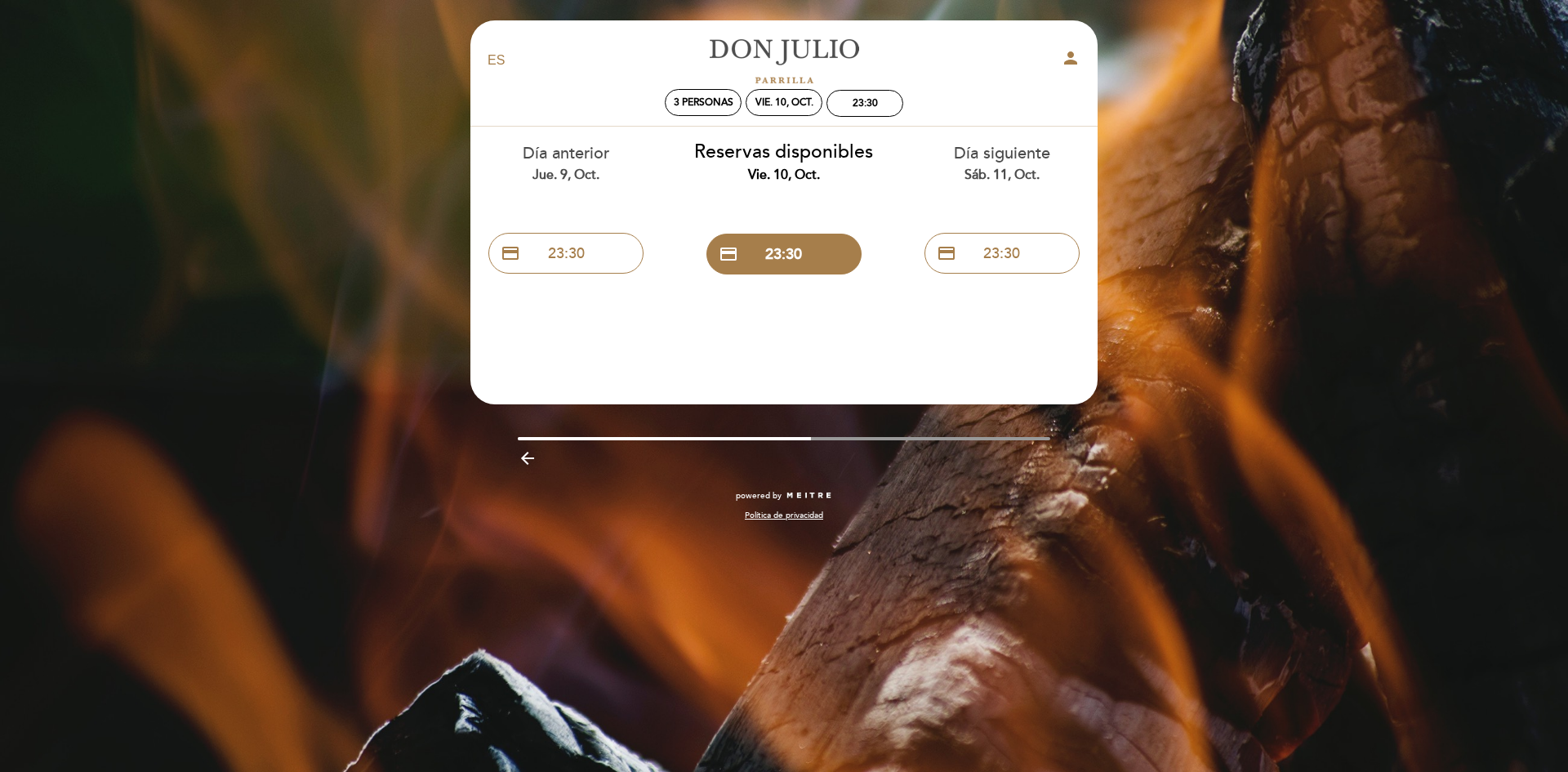
click at [533, 458] on icon "arrow_backward" at bounding box center [527, 458] width 20 height 20
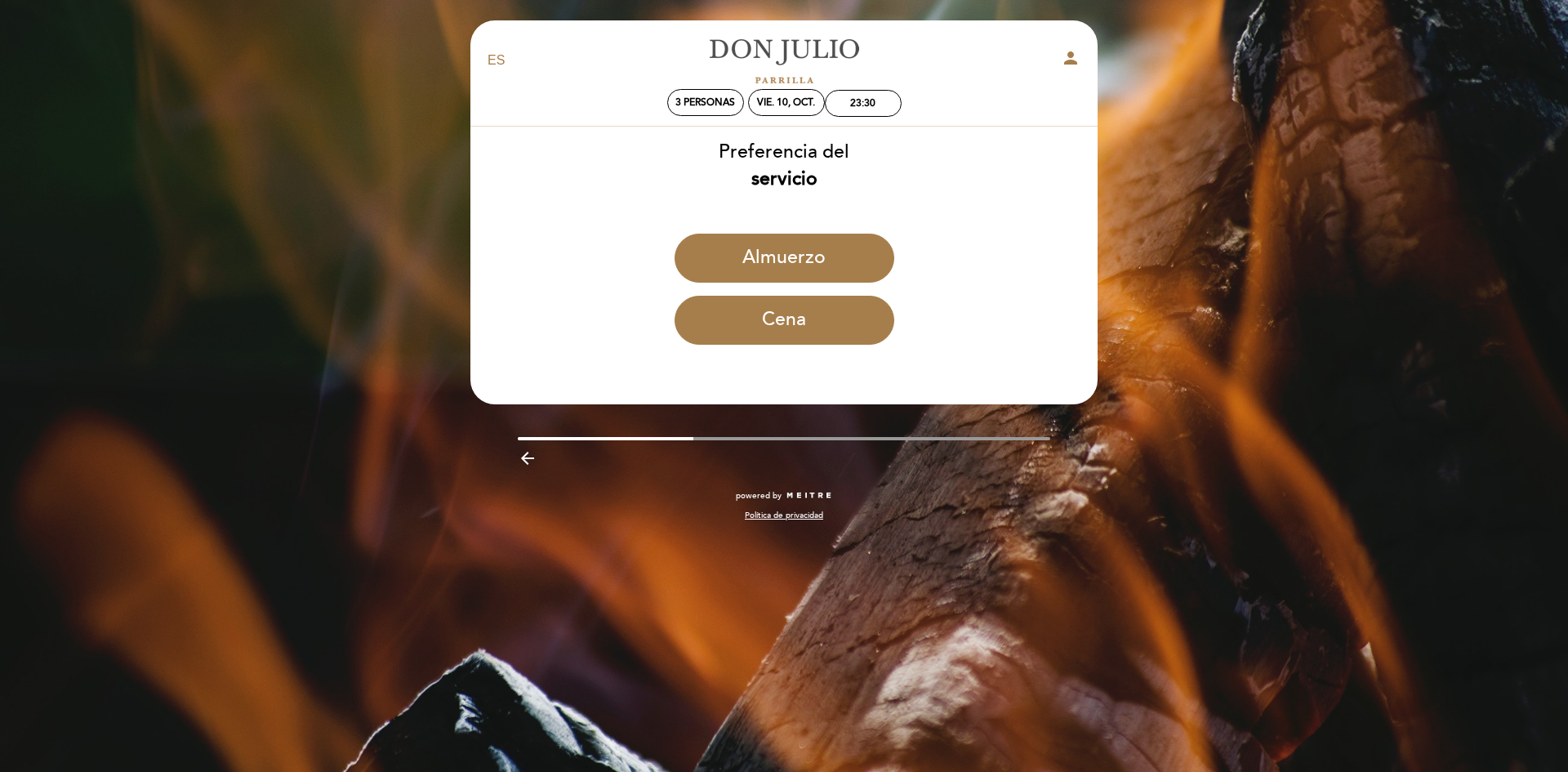
click at [536, 458] on icon "arrow_backward" at bounding box center [527, 458] width 20 height 20
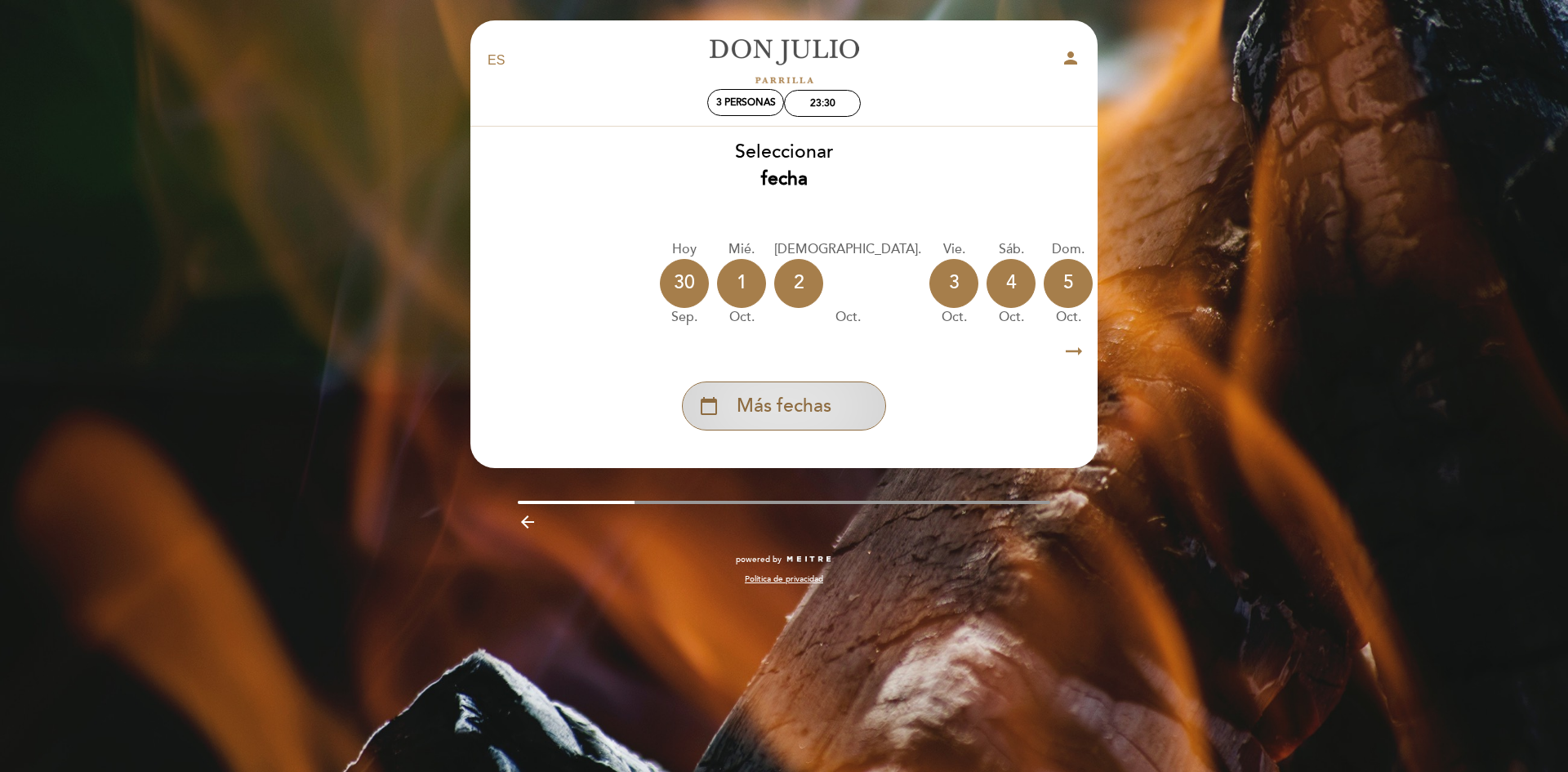
click at [829, 417] on span "Más fechas" at bounding box center [783, 407] width 94 height 27
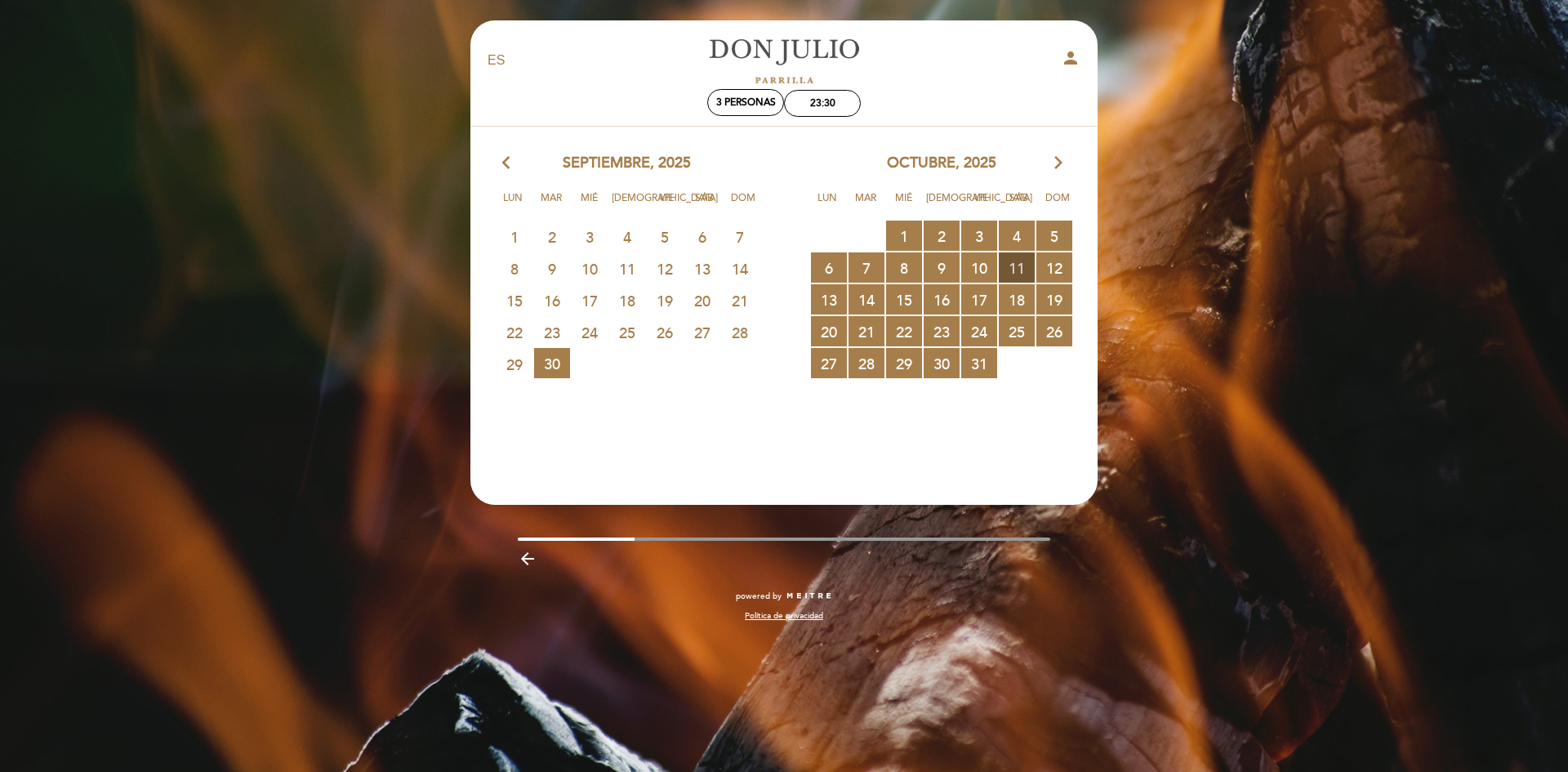
click at [1020, 270] on span "11 RESERVAS DISPONIBLES" at bounding box center [1017, 268] width 36 height 31
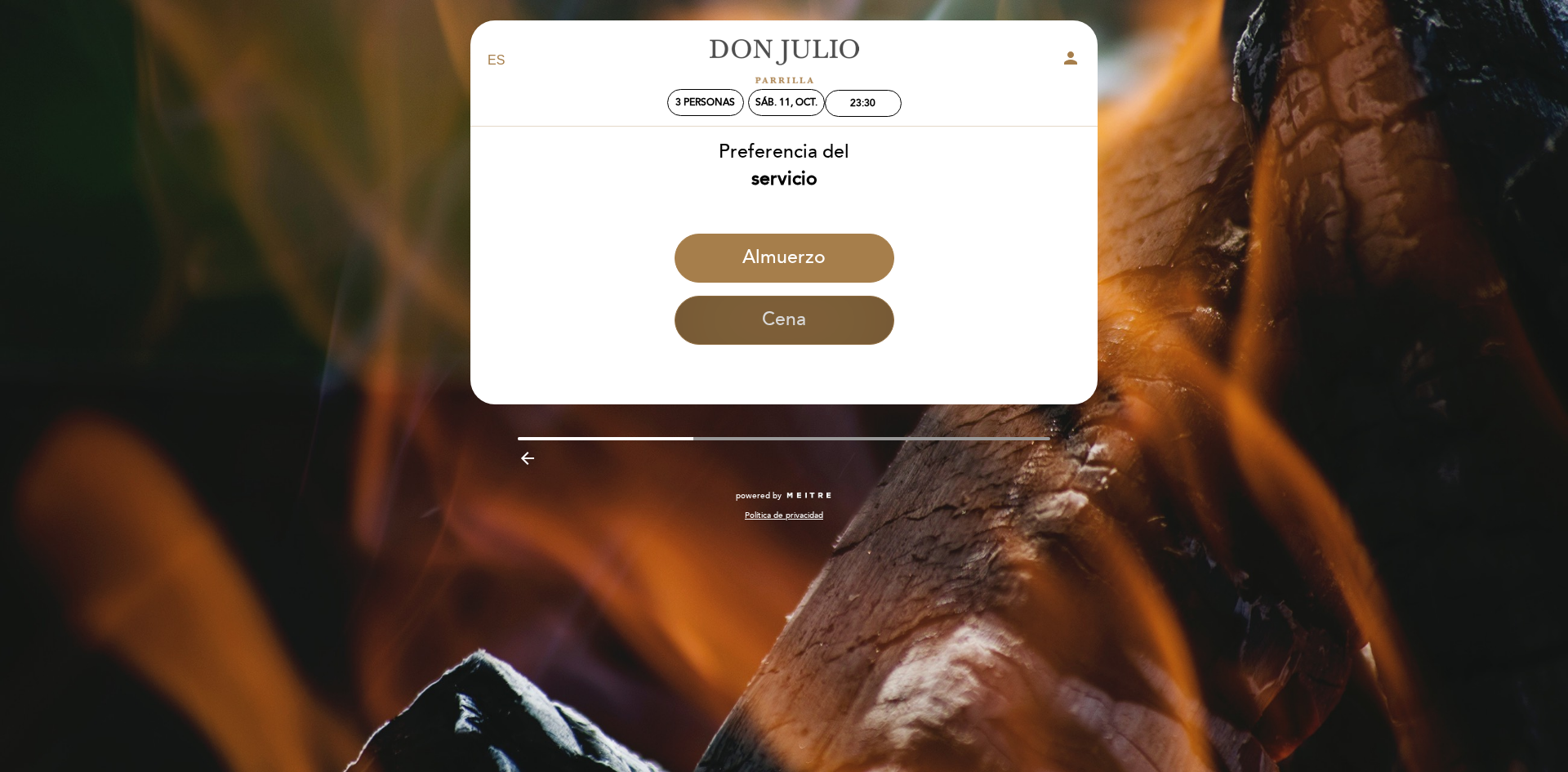
click at [790, 315] on button "Cena" at bounding box center [784, 320] width 219 height 49
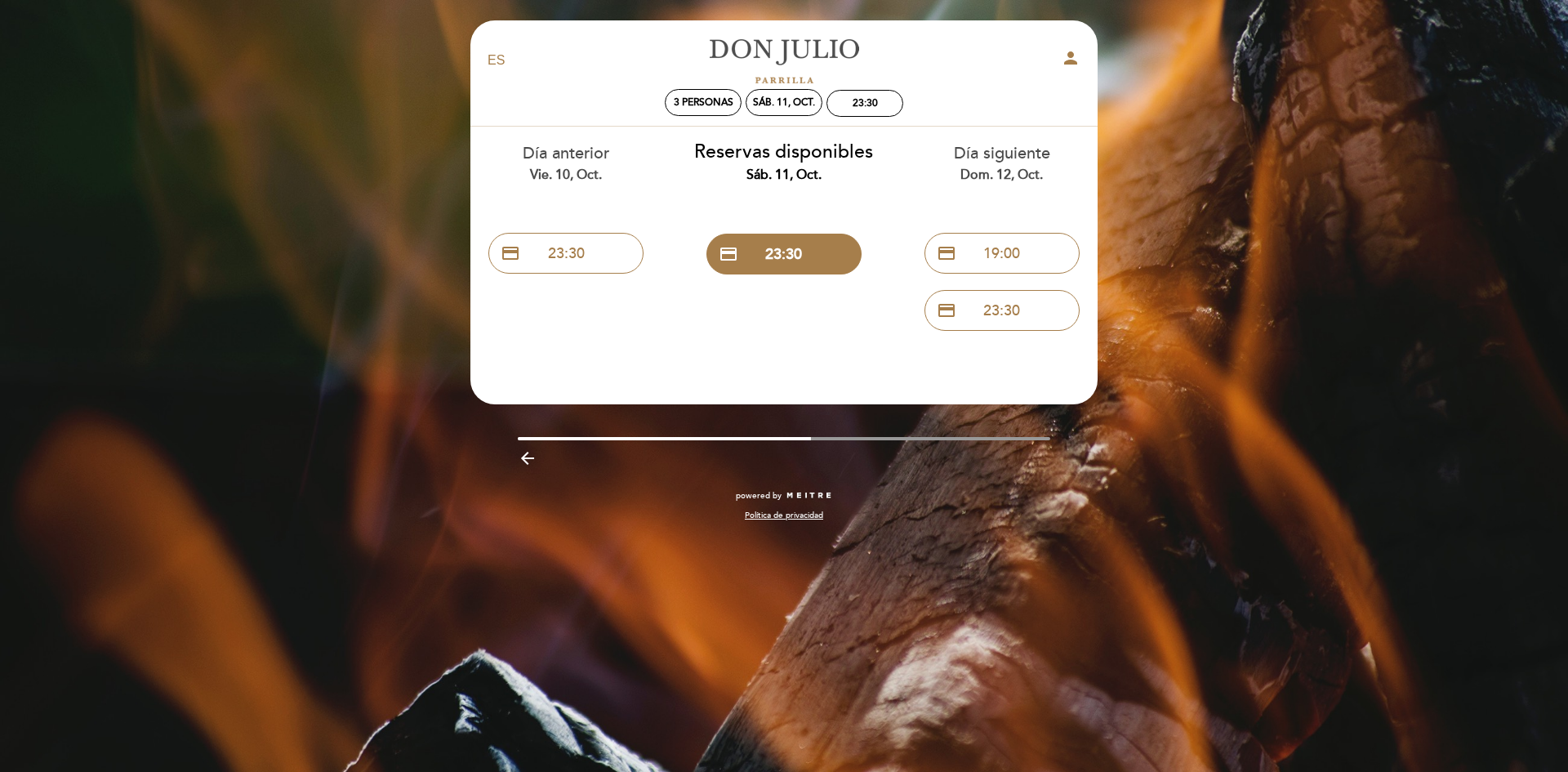
click at [527, 464] on icon "arrow_backward" at bounding box center [527, 458] width 20 height 20
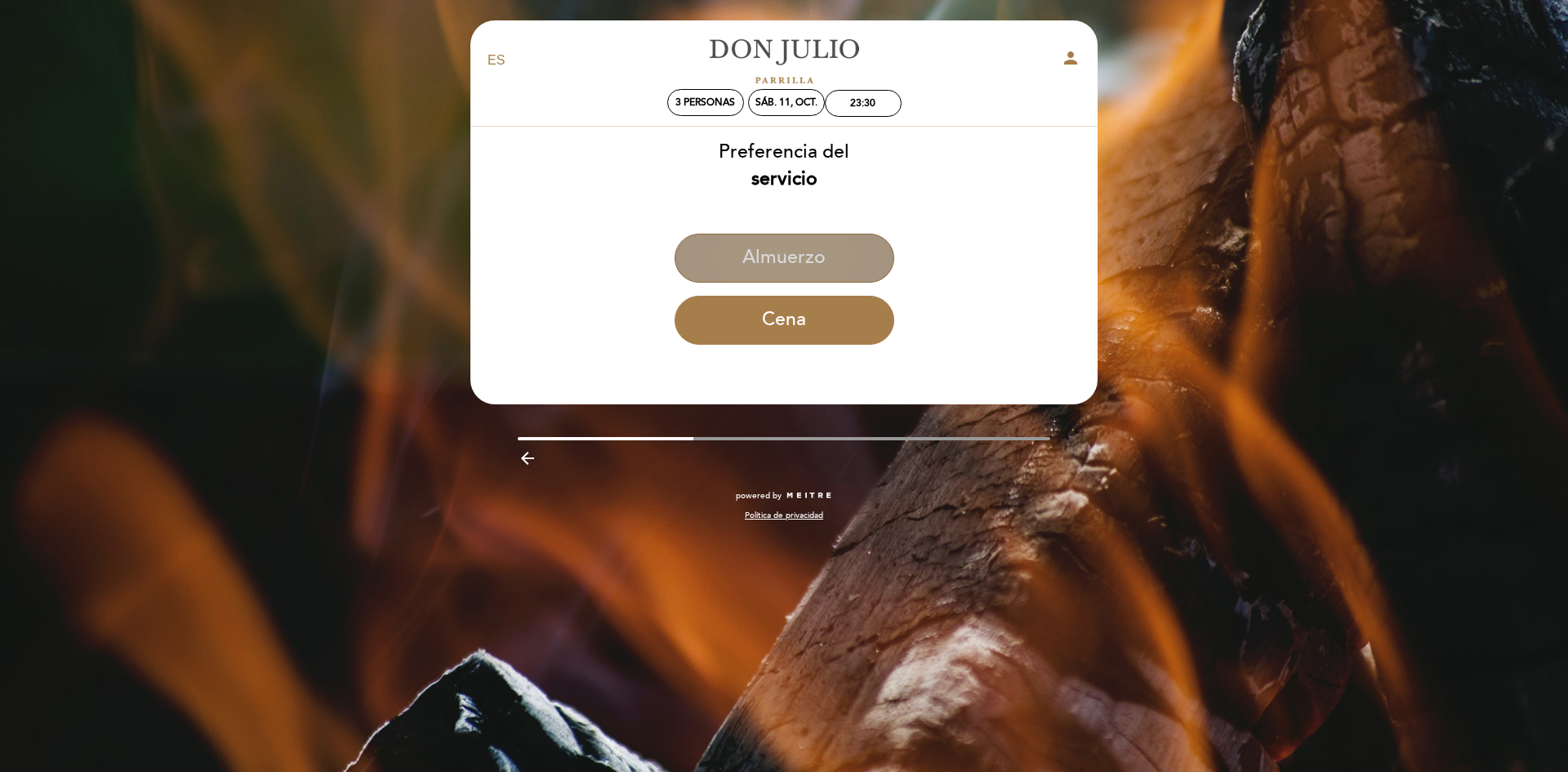
click at [801, 260] on button "Almuerzo" at bounding box center [784, 258] width 219 height 49
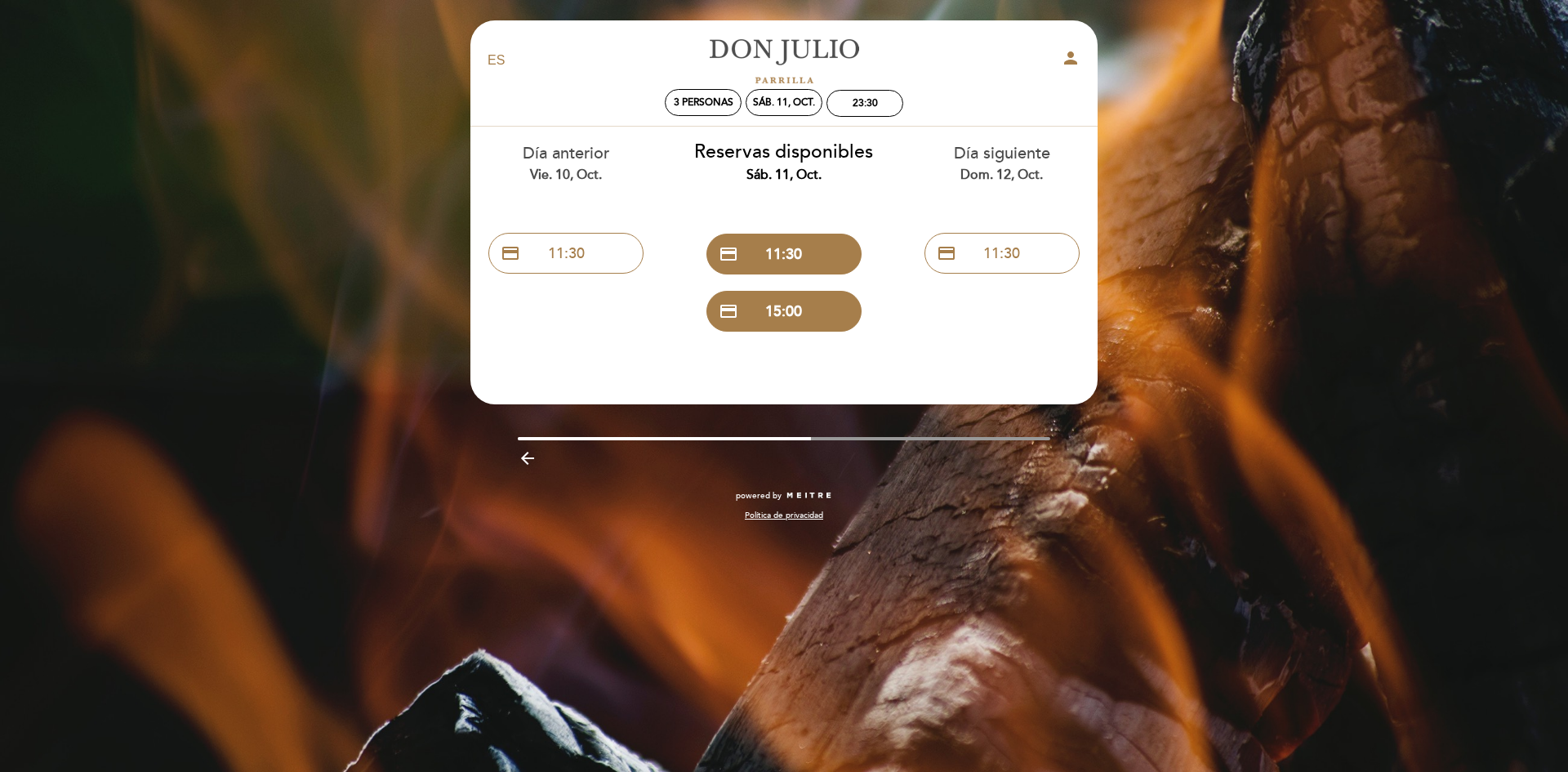
click at [526, 455] on icon "arrow_backward" at bounding box center [527, 458] width 20 height 20
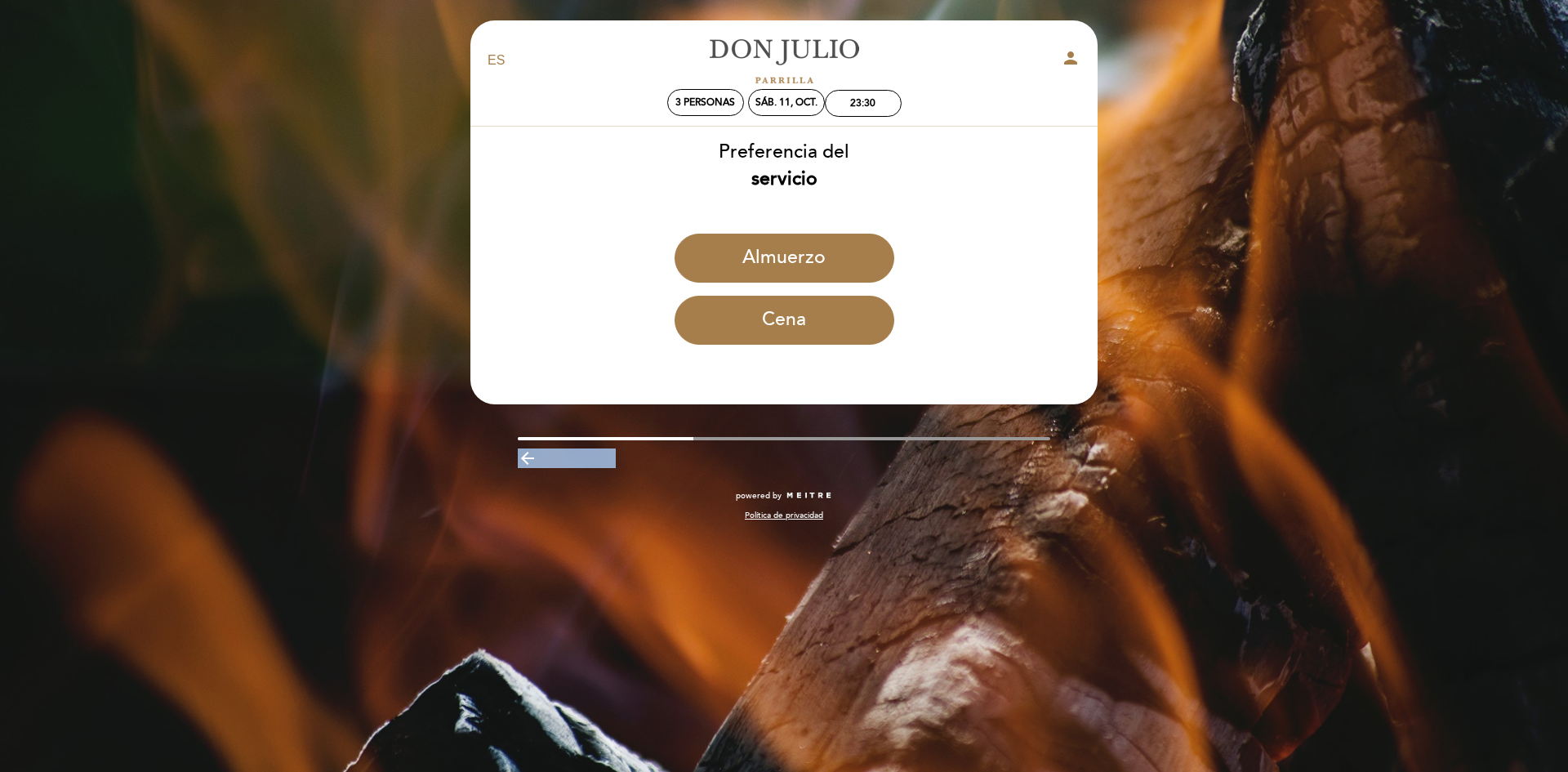
click at [526, 455] on icon "arrow_backward" at bounding box center [527, 458] width 20 height 20
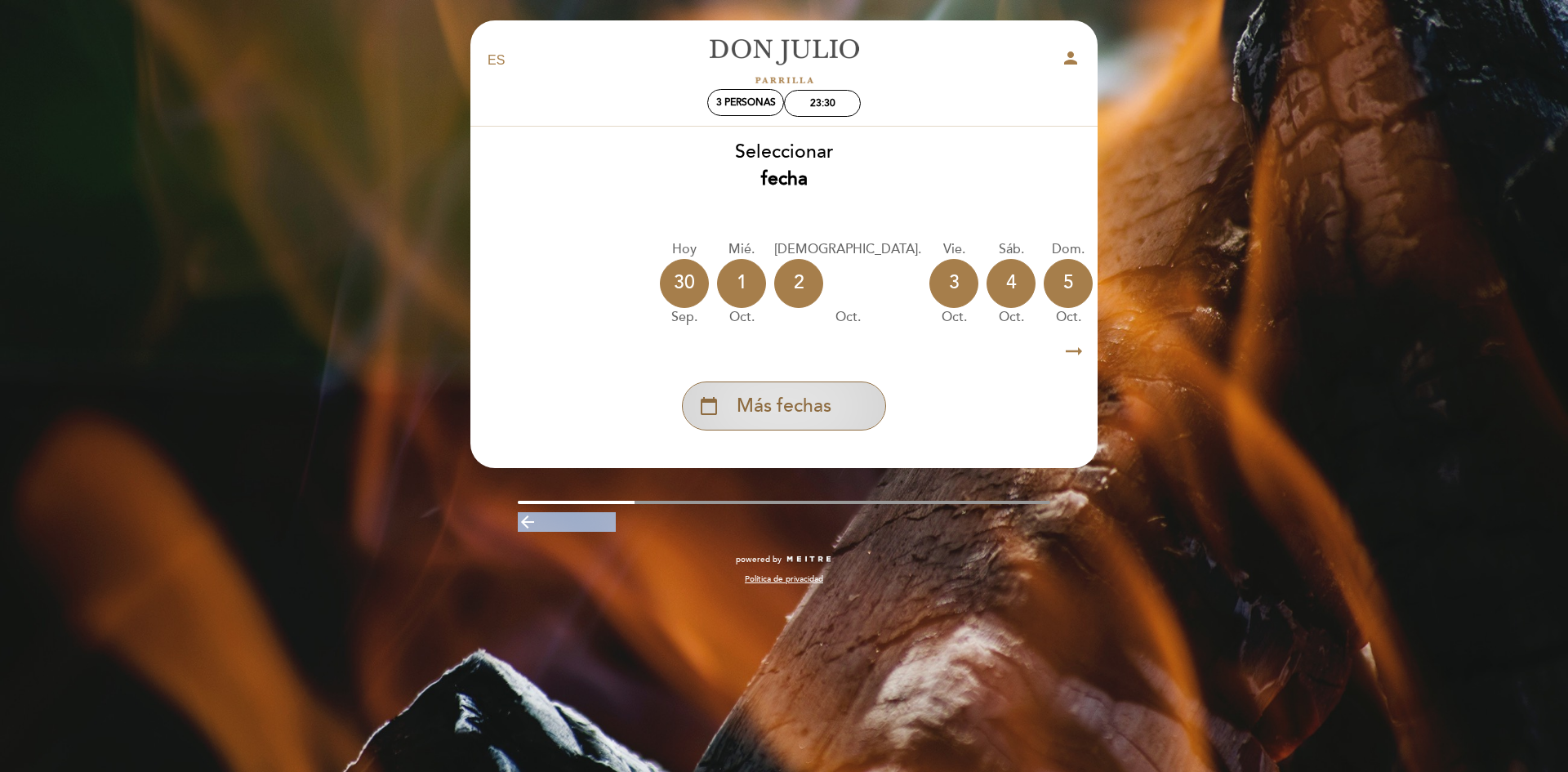
click at [763, 413] on span "Más fechas" at bounding box center [783, 407] width 94 height 27
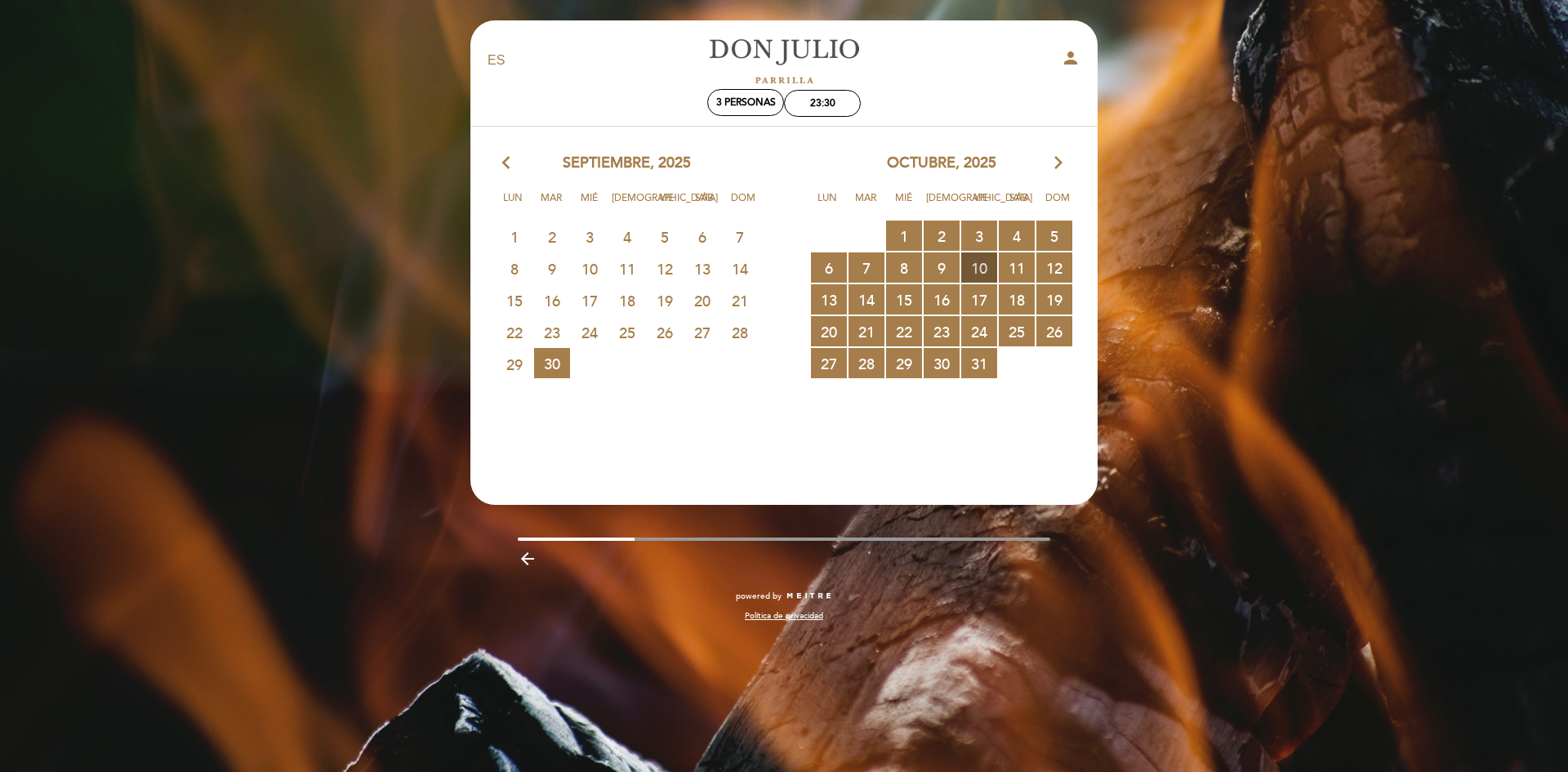
click at [980, 273] on span "10 RESERVAS DISPONIBLES" at bounding box center [980, 268] width 36 height 31
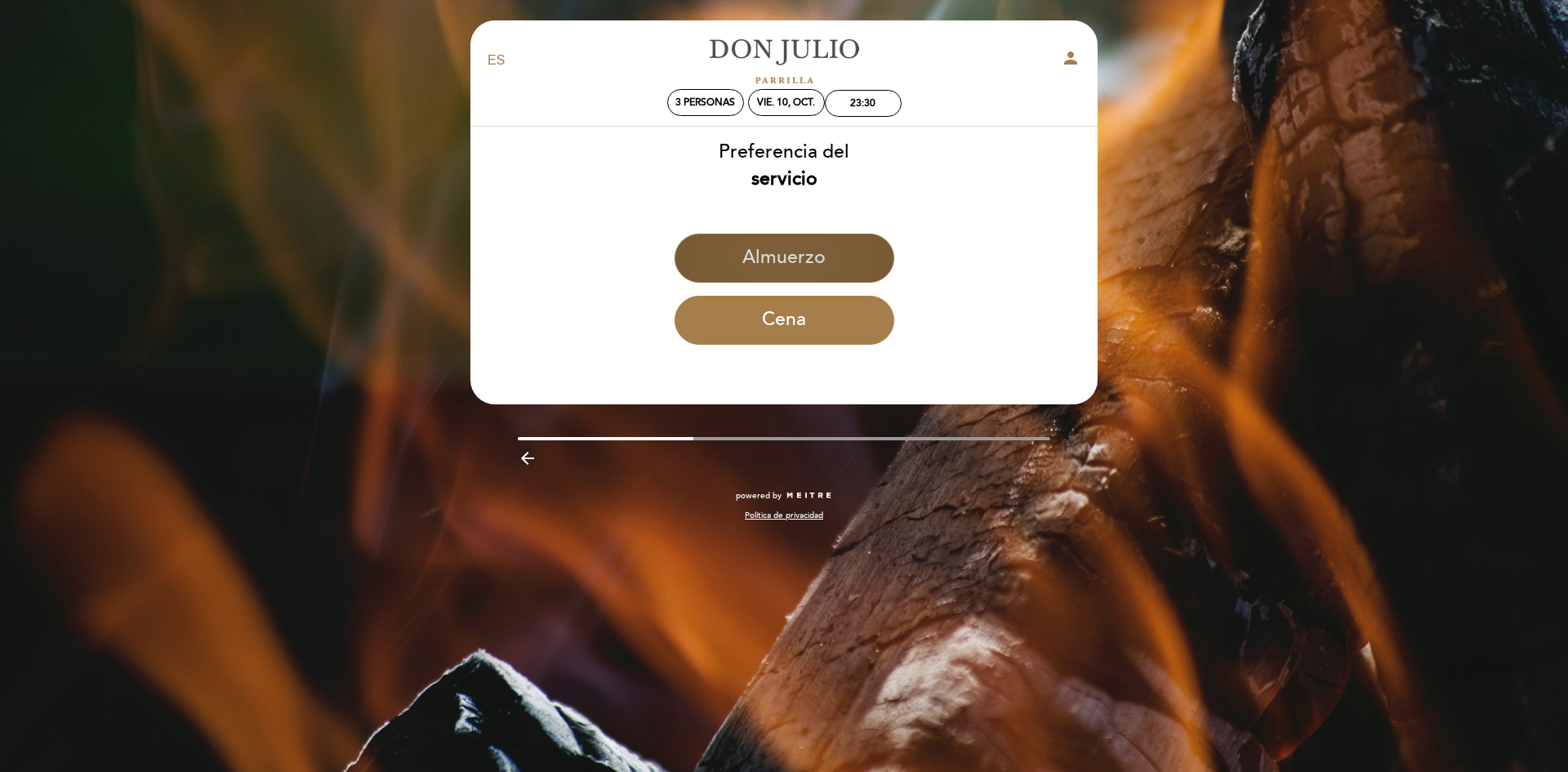
click at [819, 253] on button "Almuerzo" at bounding box center [784, 258] width 219 height 49
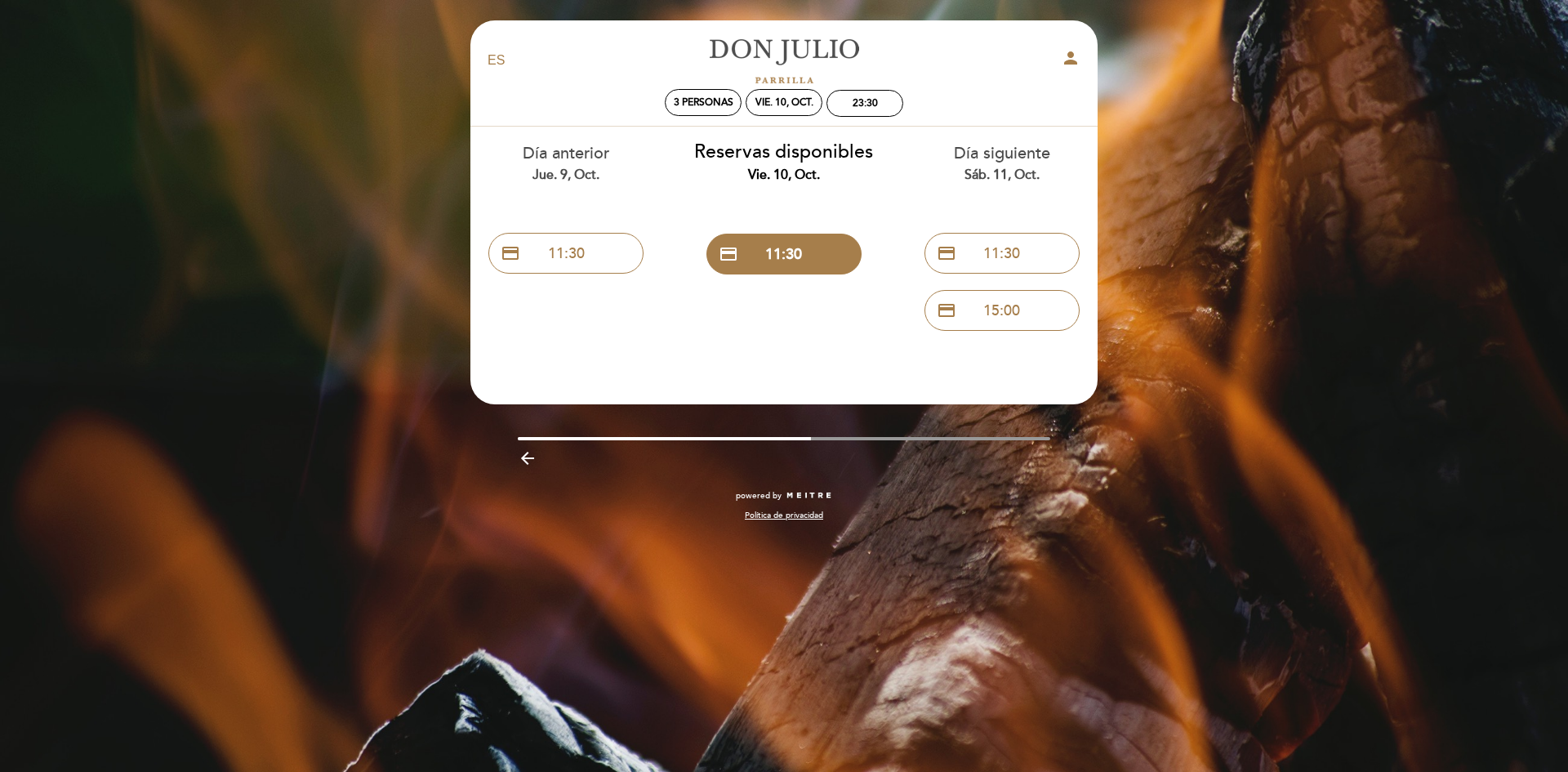
click at [530, 453] on icon "arrow_backward" at bounding box center [527, 458] width 20 height 20
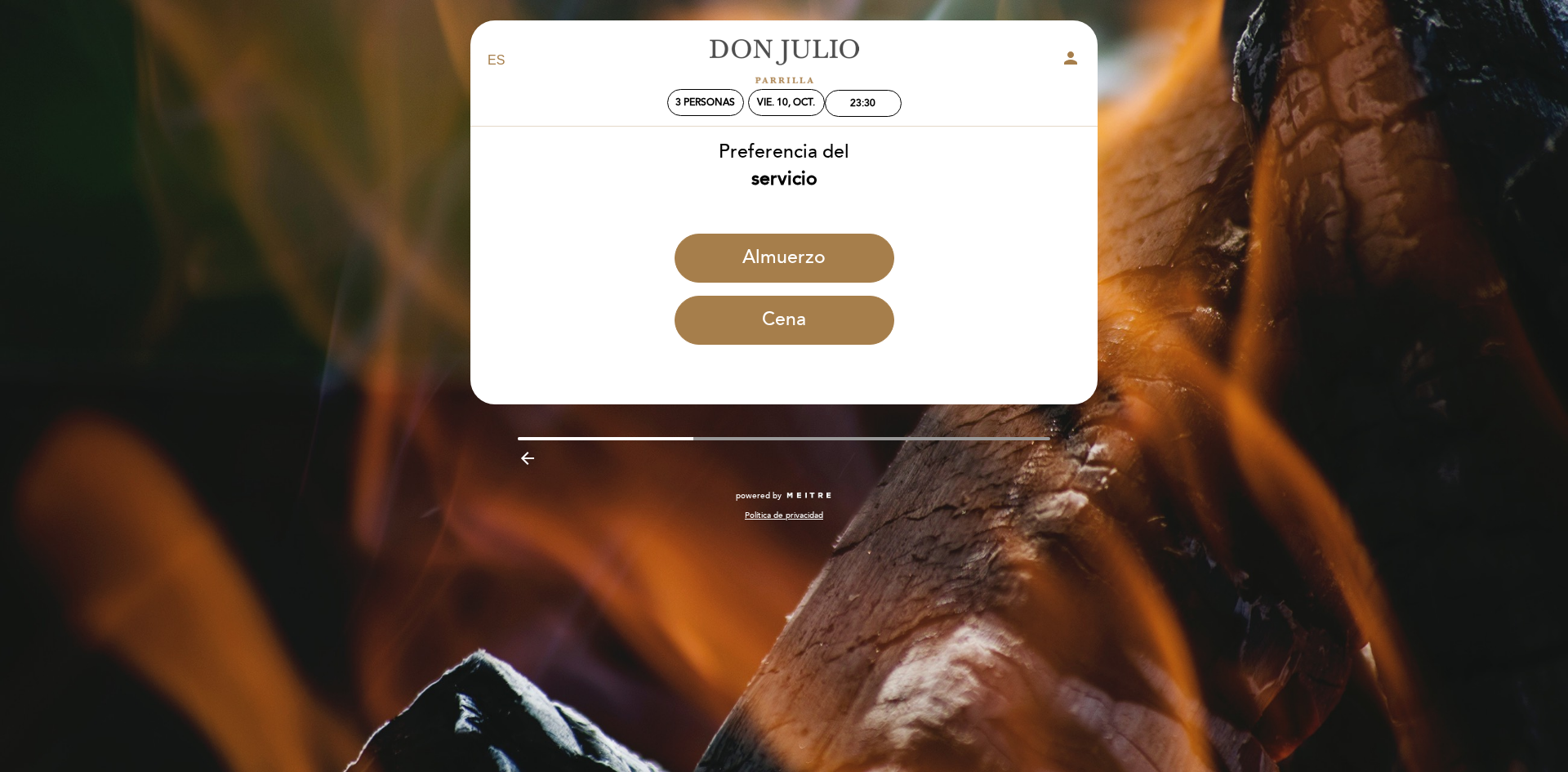
click at [534, 454] on icon "arrow_backward" at bounding box center [527, 458] width 20 height 20
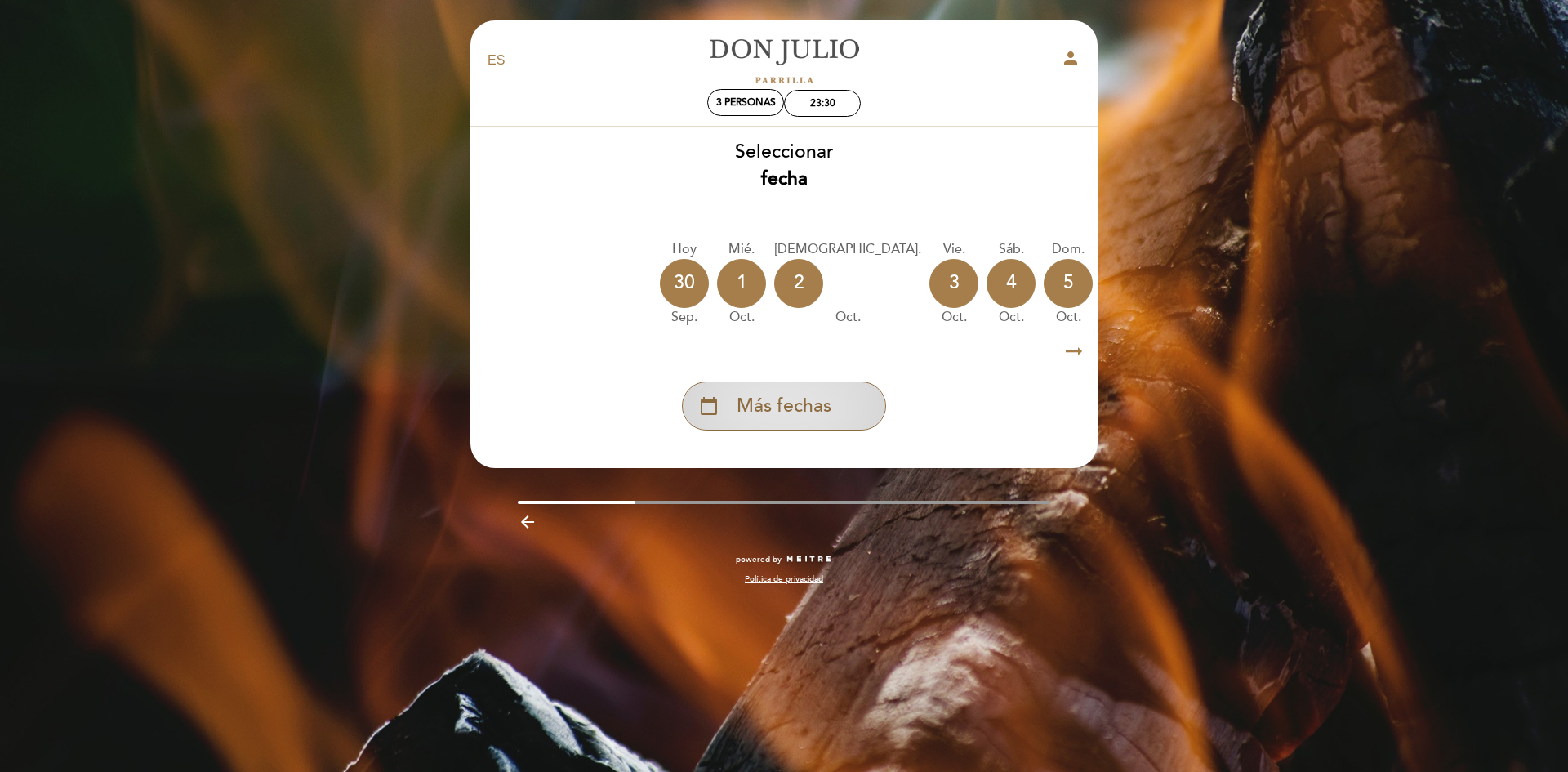
click at [777, 402] on span "Más fechas" at bounding box center [783, 407] width 94 height 27
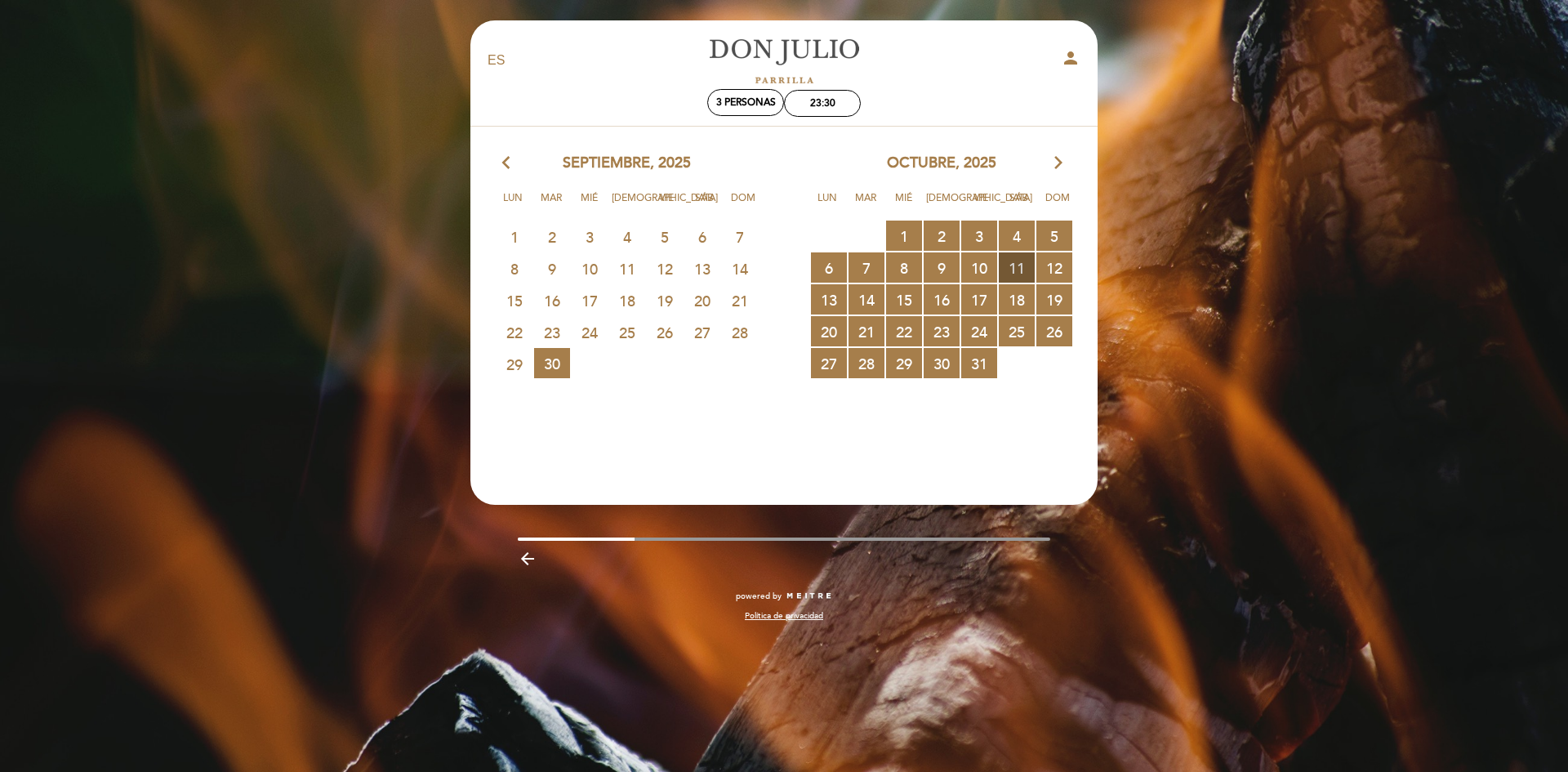
click at [1015, 268] on span "11 RESERVAS DISPONIBLES" at bounding box center [1017, 268] width 36 height 31
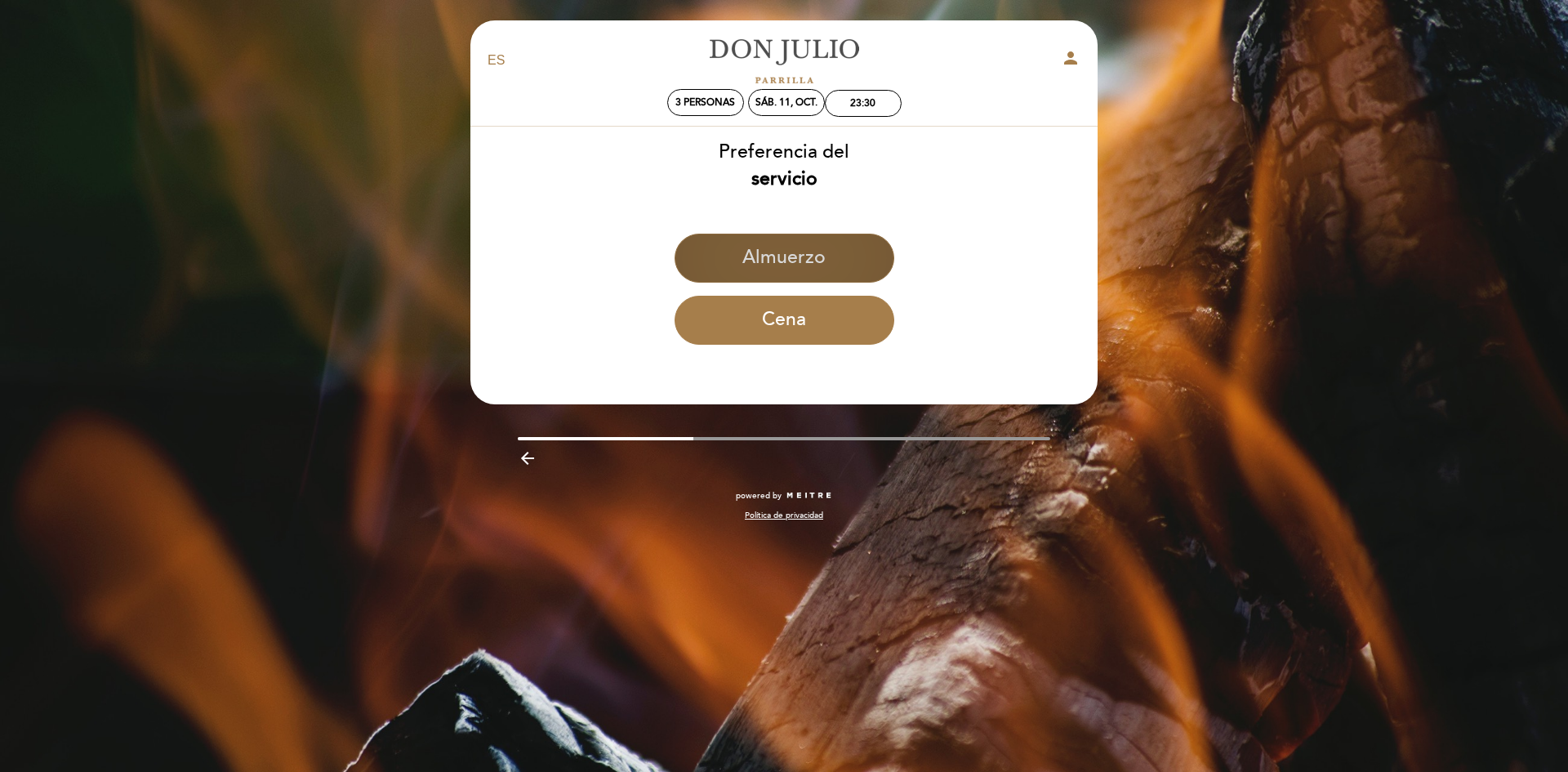
click at [830, 263] on button "Almuerzo" at bounding box center [784, 258] width 219 height 49
